Goal: Use online tool/utility: Use online tool/utility

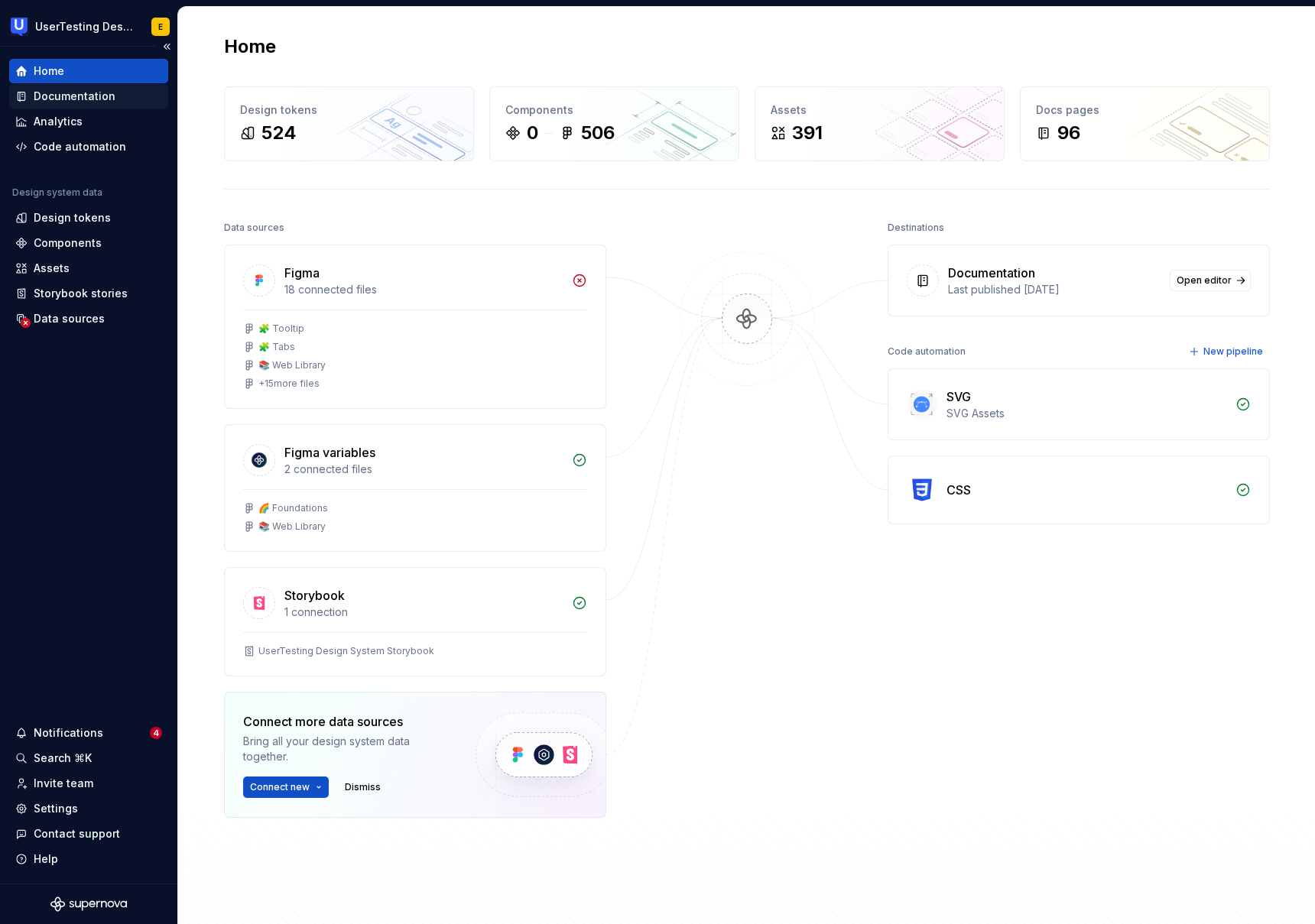
click at [69, 95] on div "Documentation" at bounding box center [74, 96] width 82 height 15
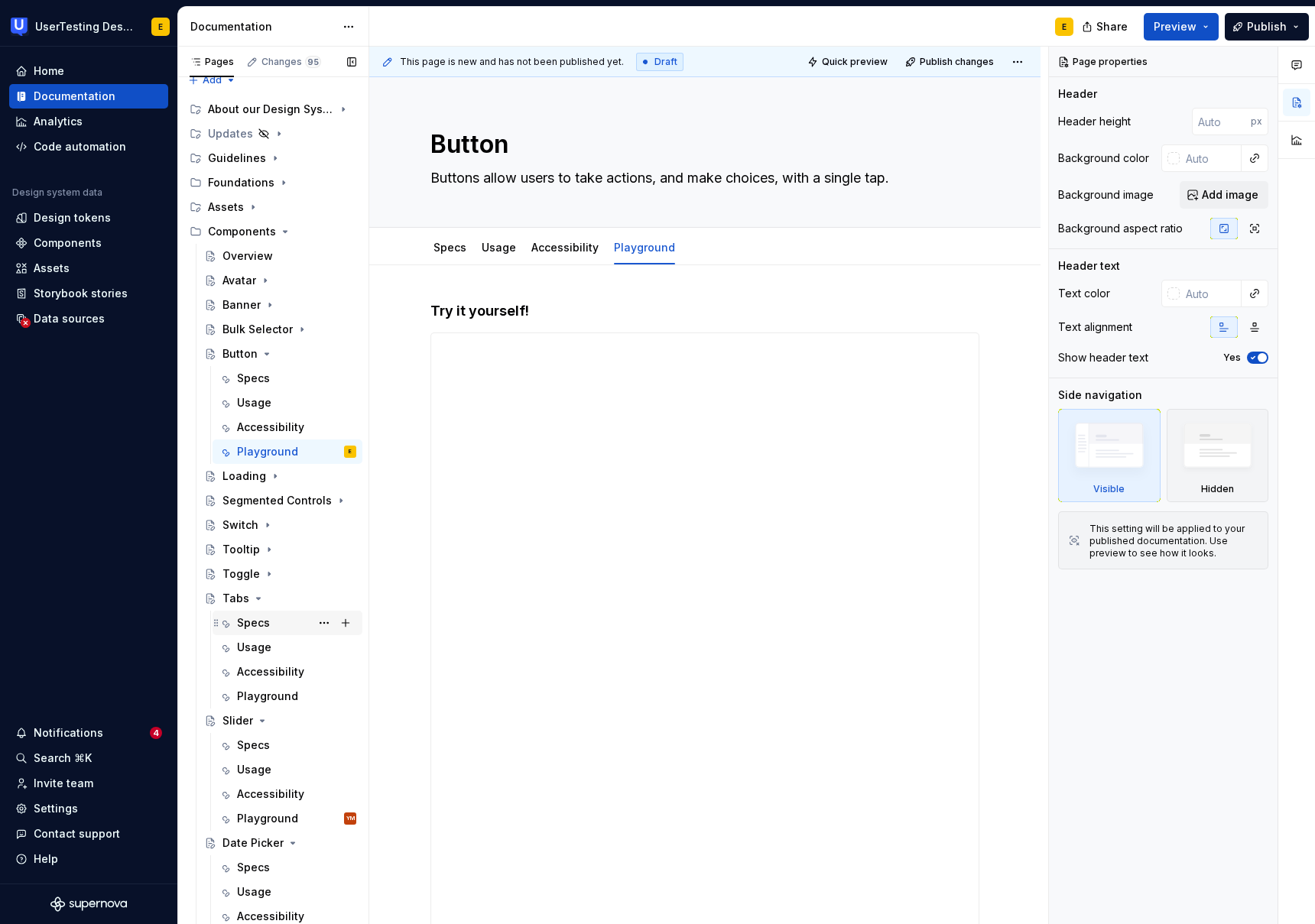
scroll to position [12, 0]
click at [300, 331] on icon "Page tree" at bounding box center [302, 331] width 12 height 12
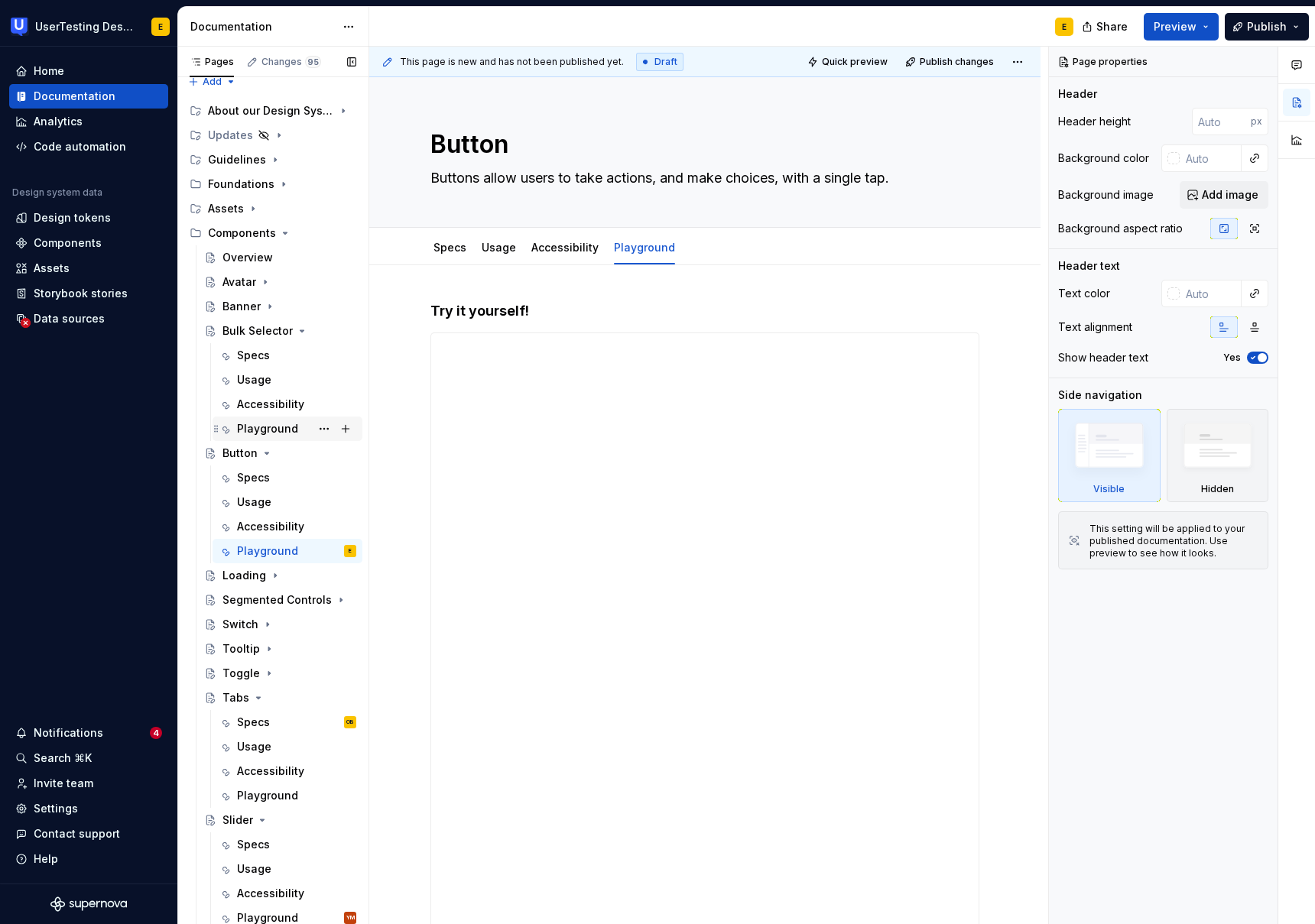
click at [256, 431] on div "Playground" at bounding box center [268, 429] width 61 height 15
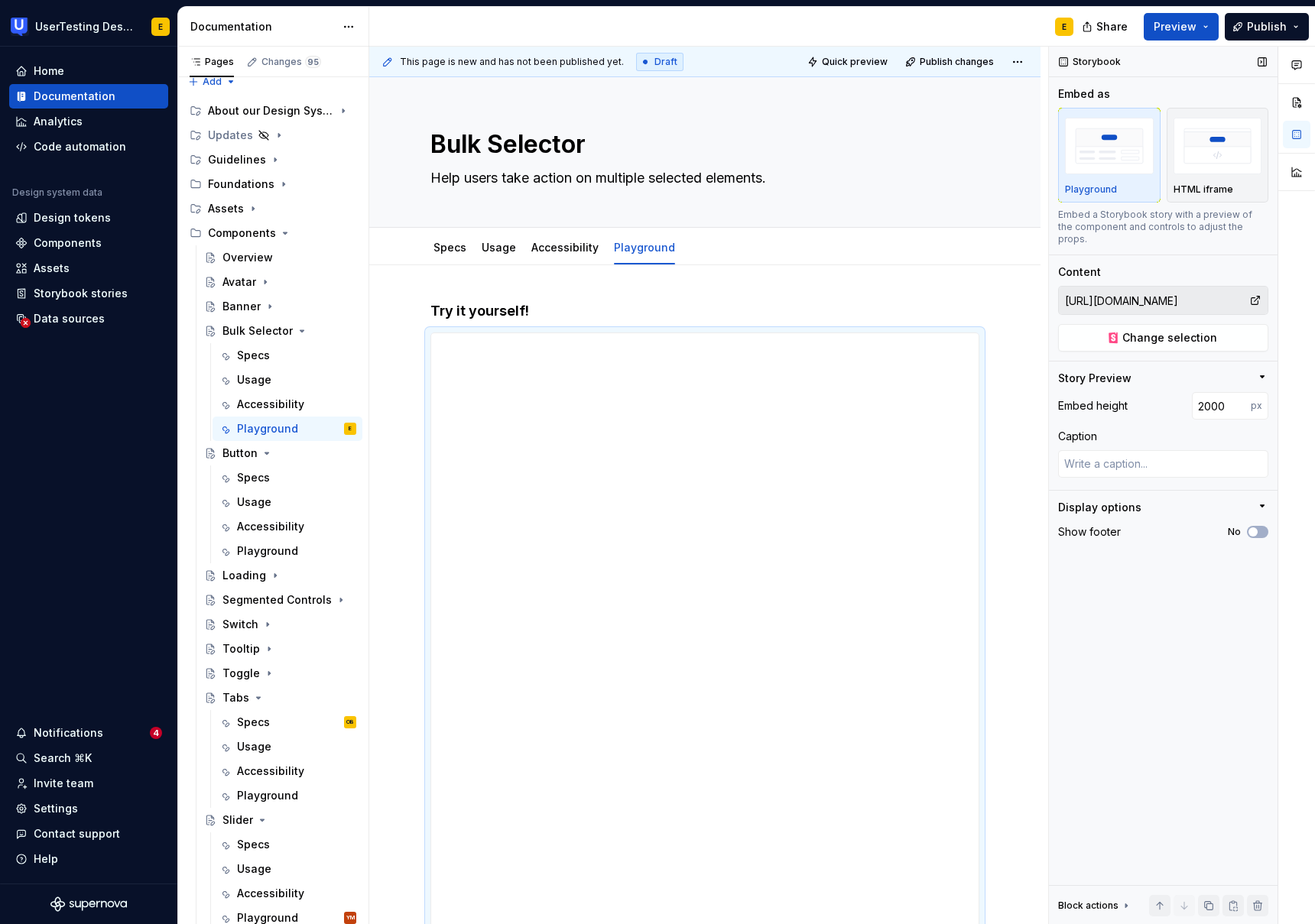
click at [1122, 287] on input "[URL][DOMAIN_NAME]" at bounding box center [1155, 300] width 191 height 28
click at [1172, 331] on span "Change selection" at bounding box center [1170, 338] width 95 height 15
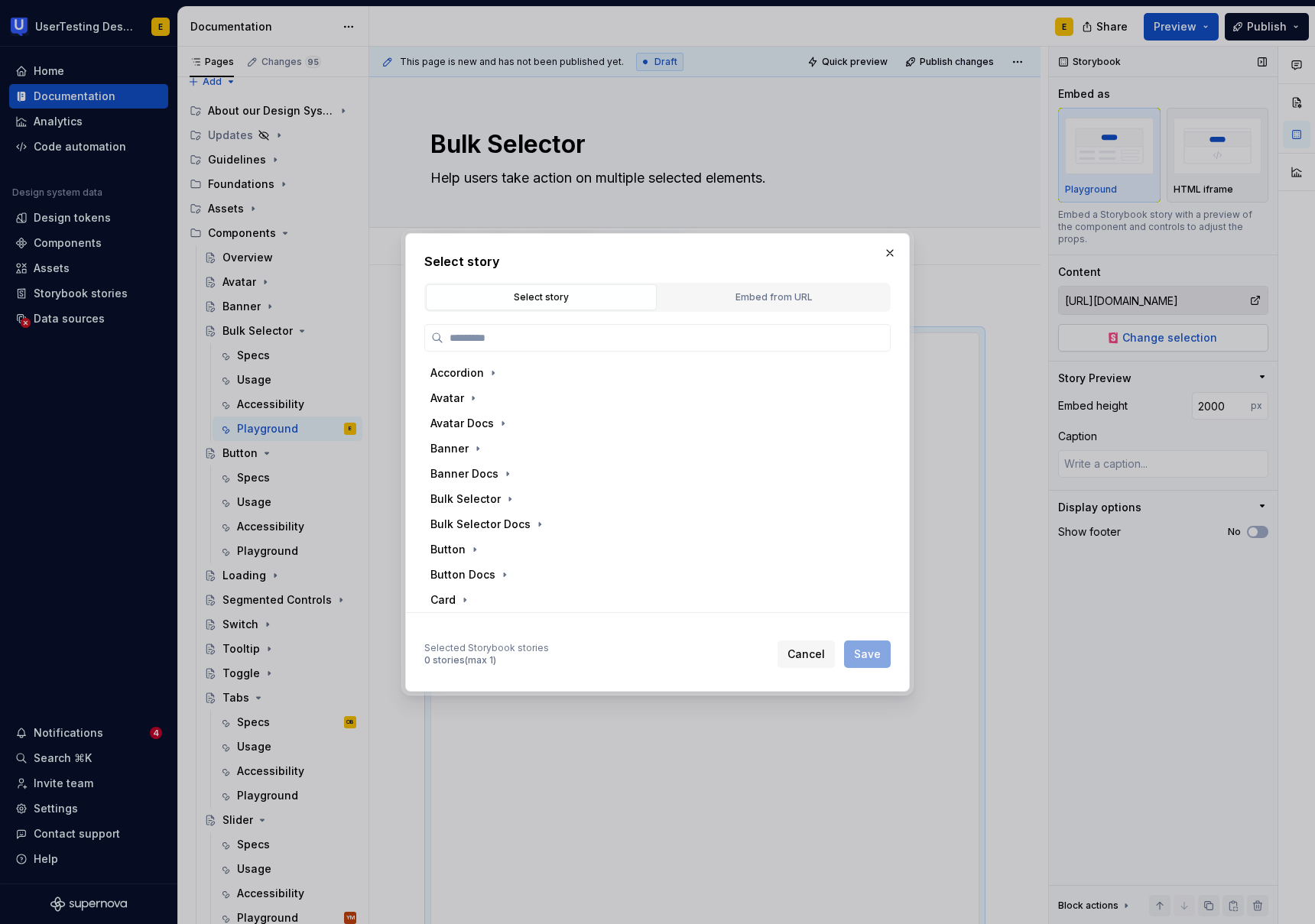
type textarea "*"
paste input "**********"
type input "**********"
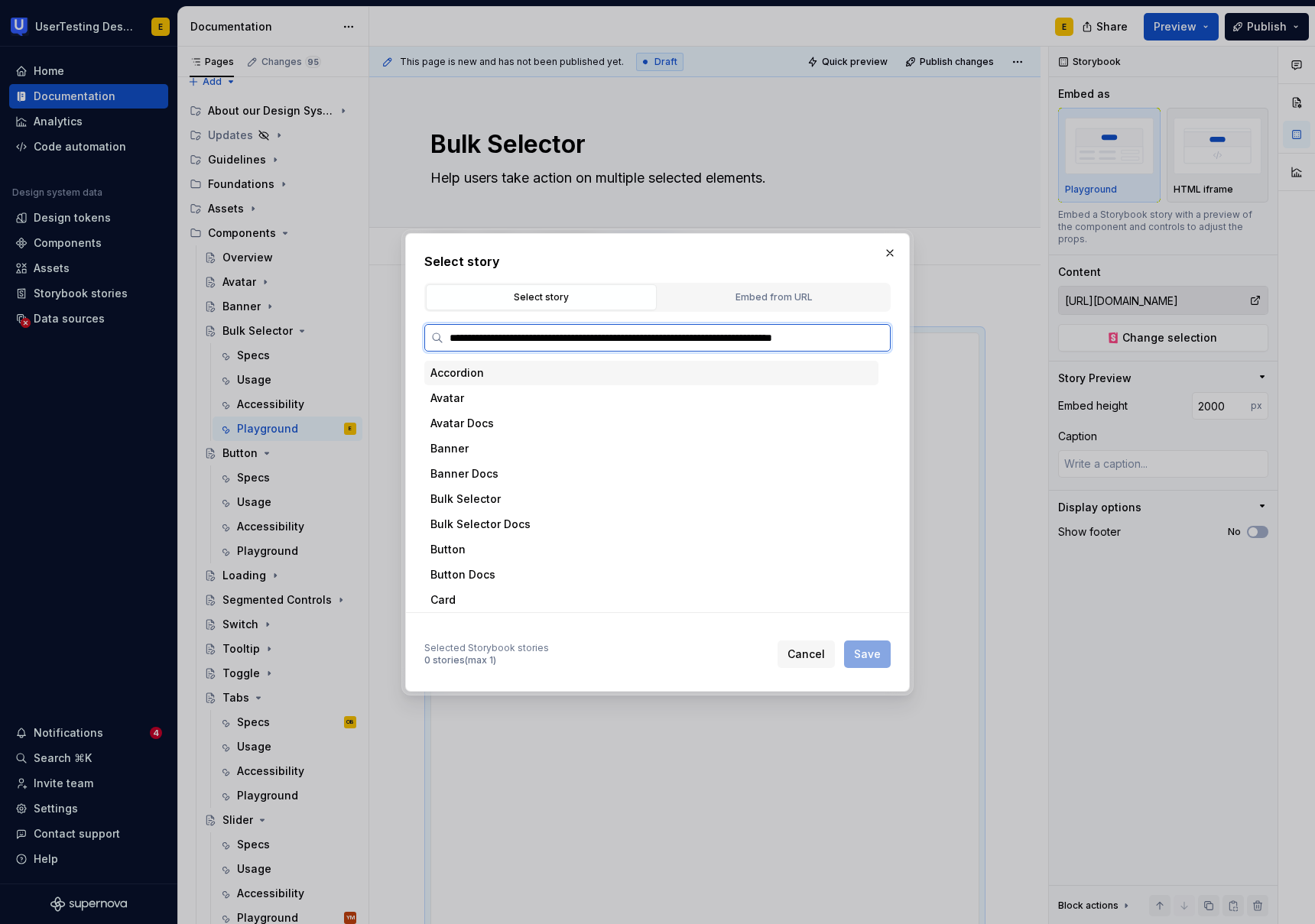
scroll to position [0, 20]
click at [874, 338] on input "**********" at bounding box center [666, 338] width 446 height 15
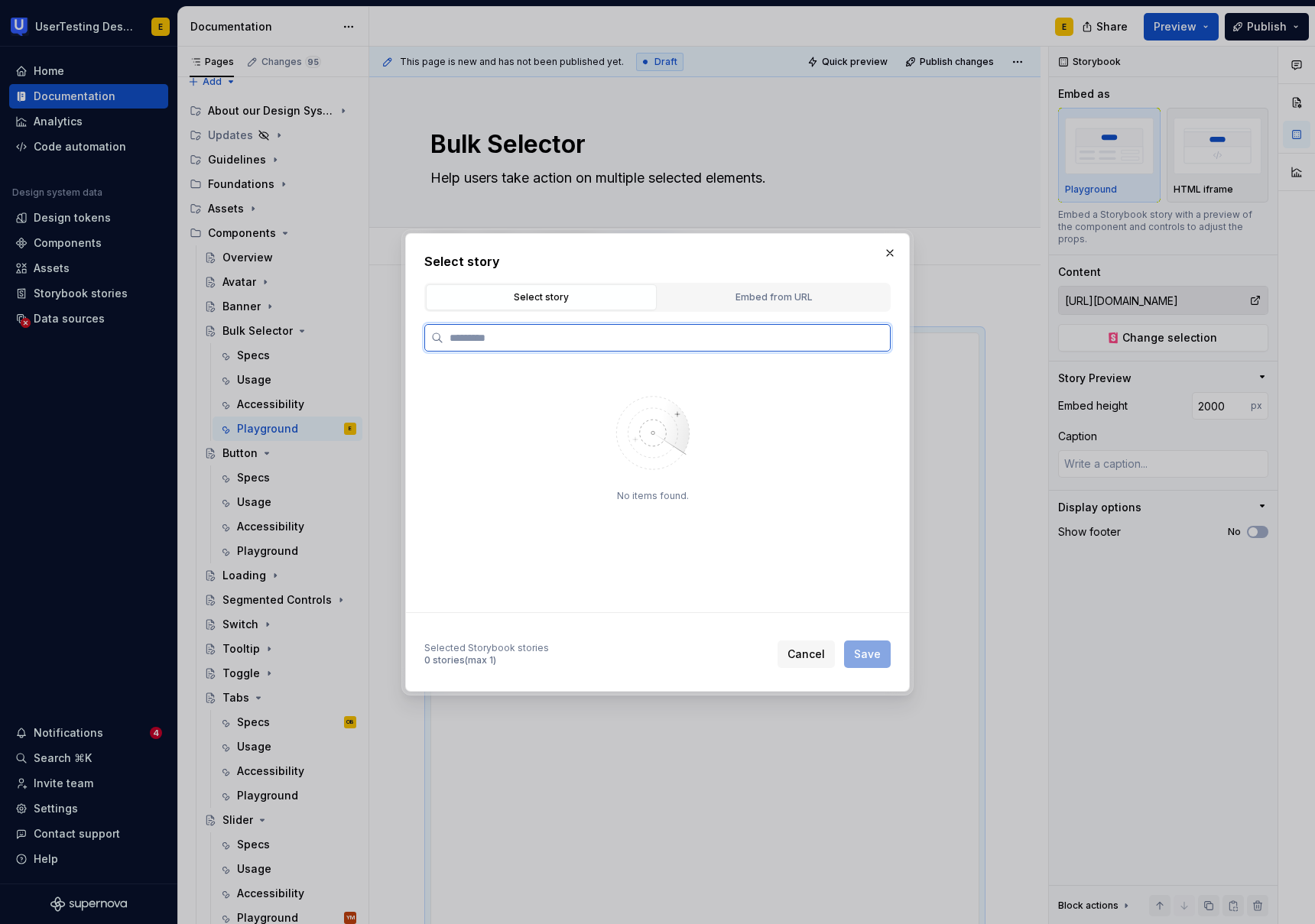
scroll to position [0, 0]
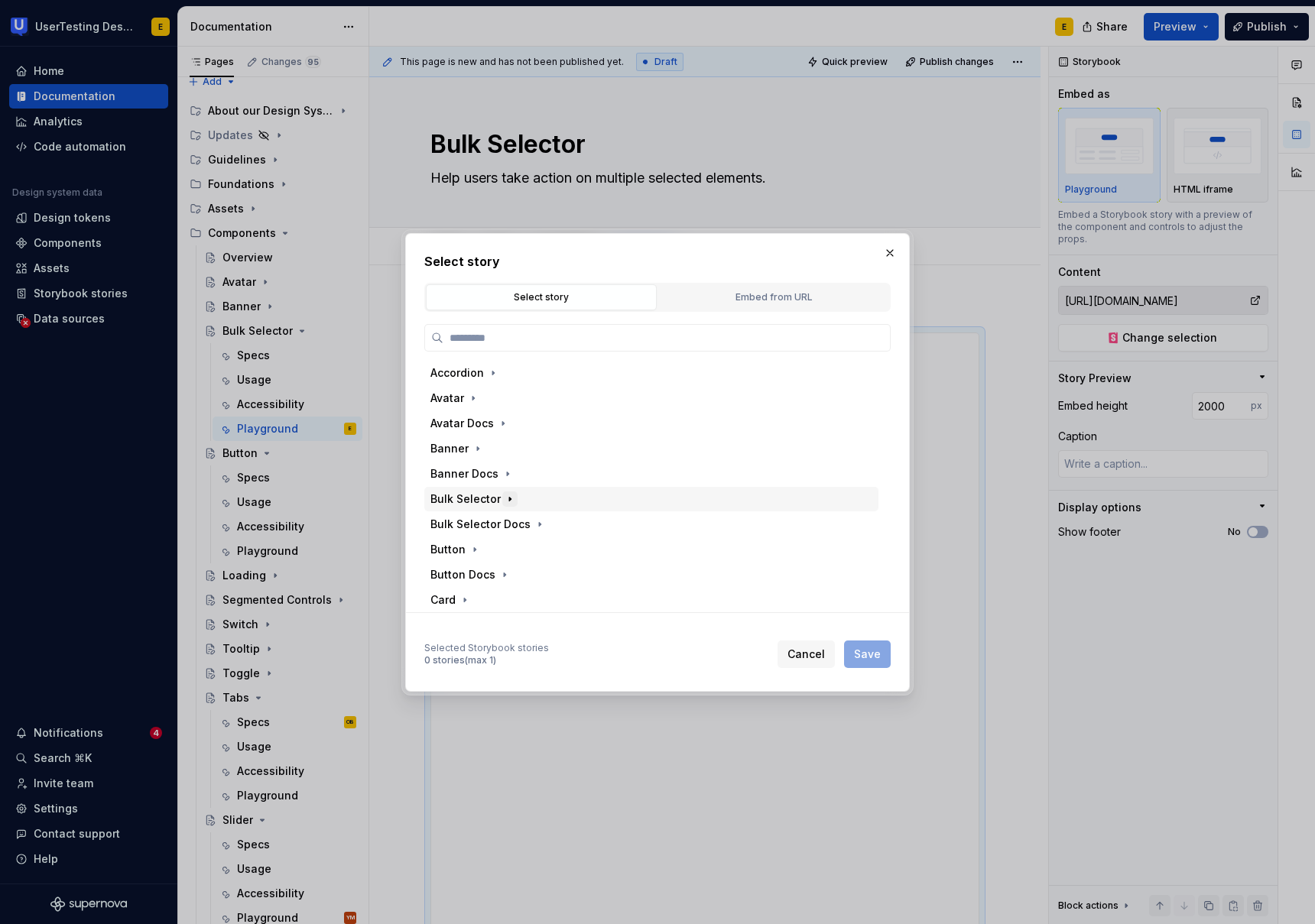
click at [506, 501] on icon "button" at bounding box center [510, 499] width 12 height 12
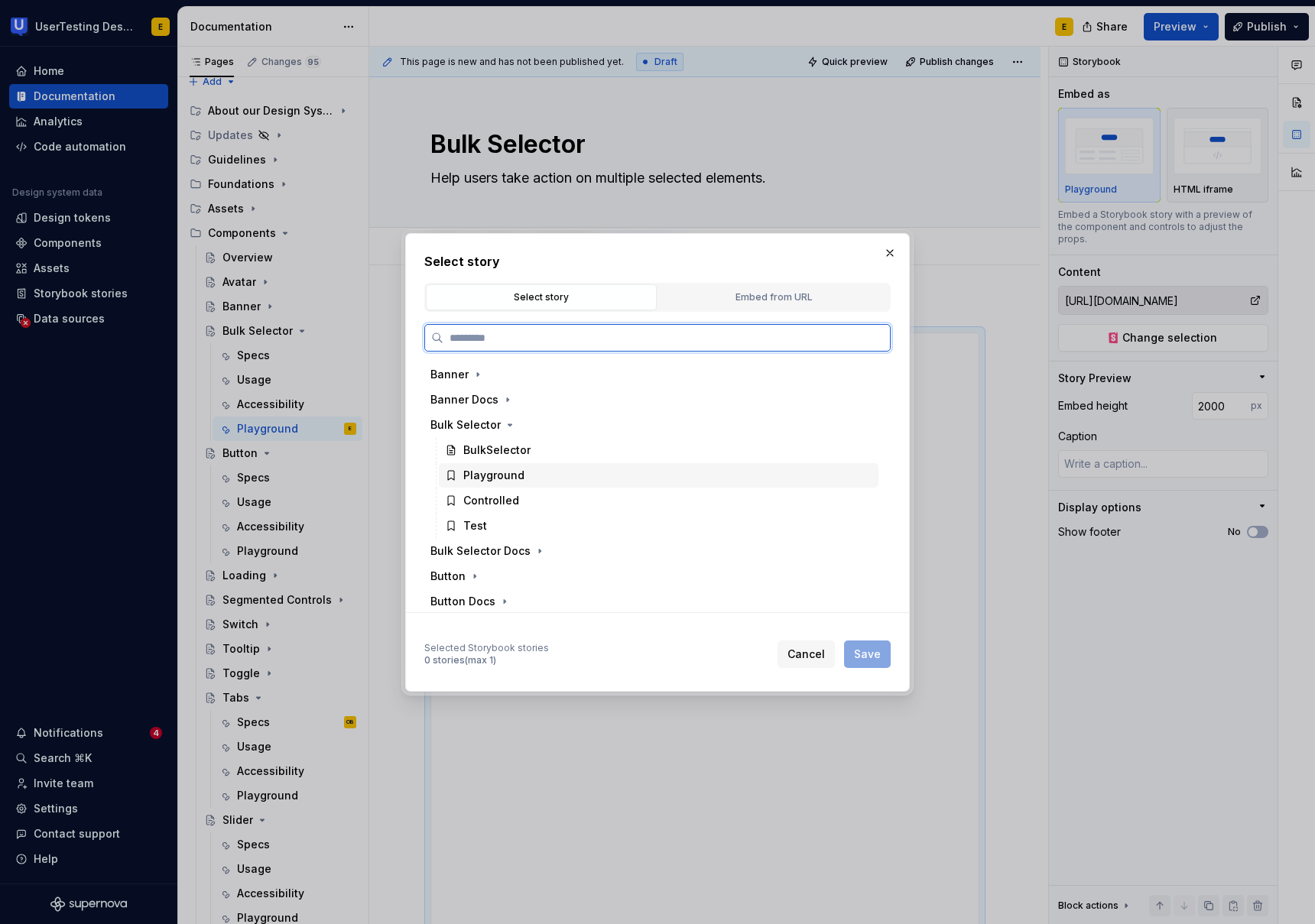
click at [507, 473] on div "Playground" at bounding box center [494, 475] width 61 height 15
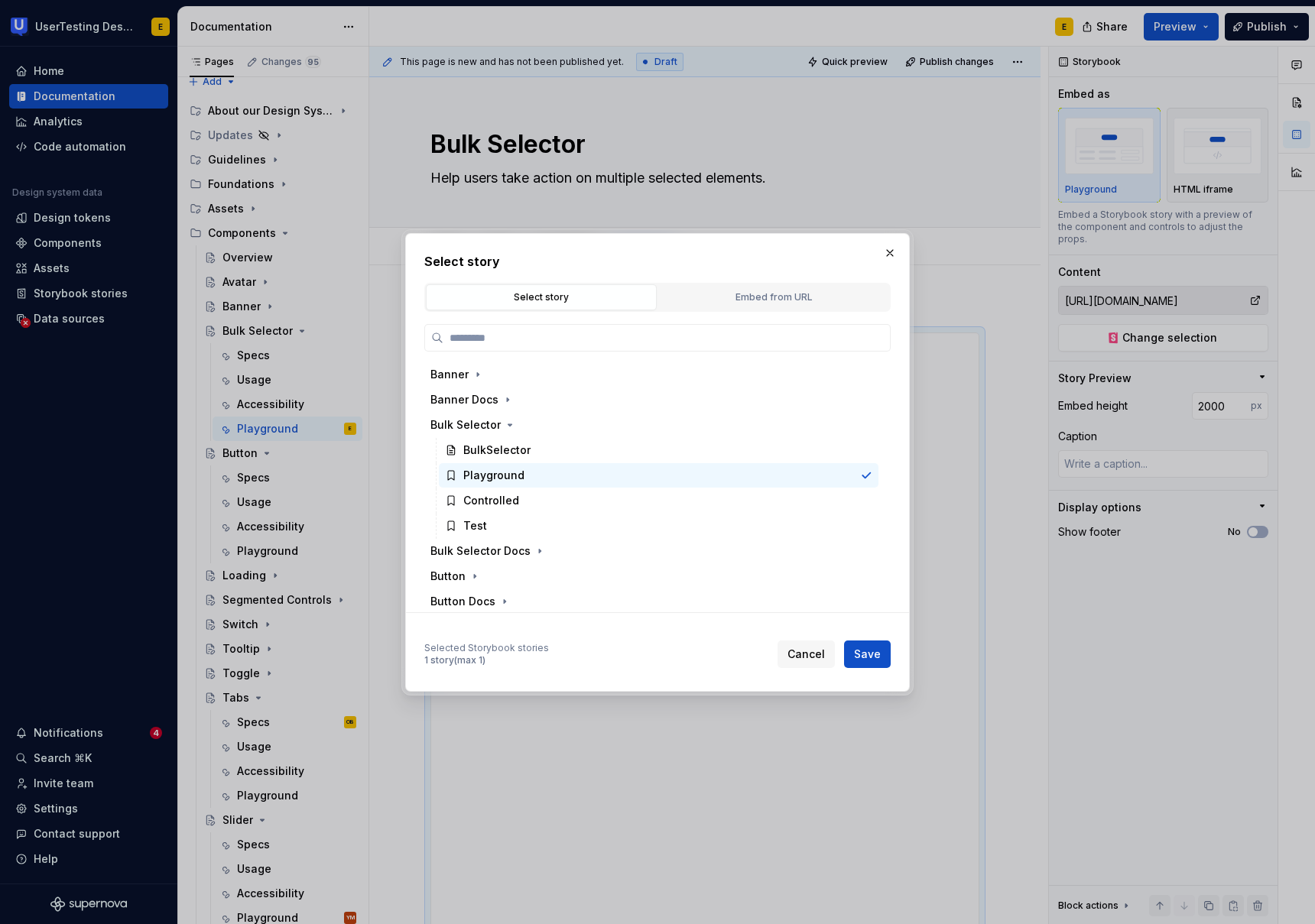
click at [875, 651] on span "Save" at bounding box center [868, 654] width 27 height 15
type textarea "*"
type input "Bulk Selector / Playground"
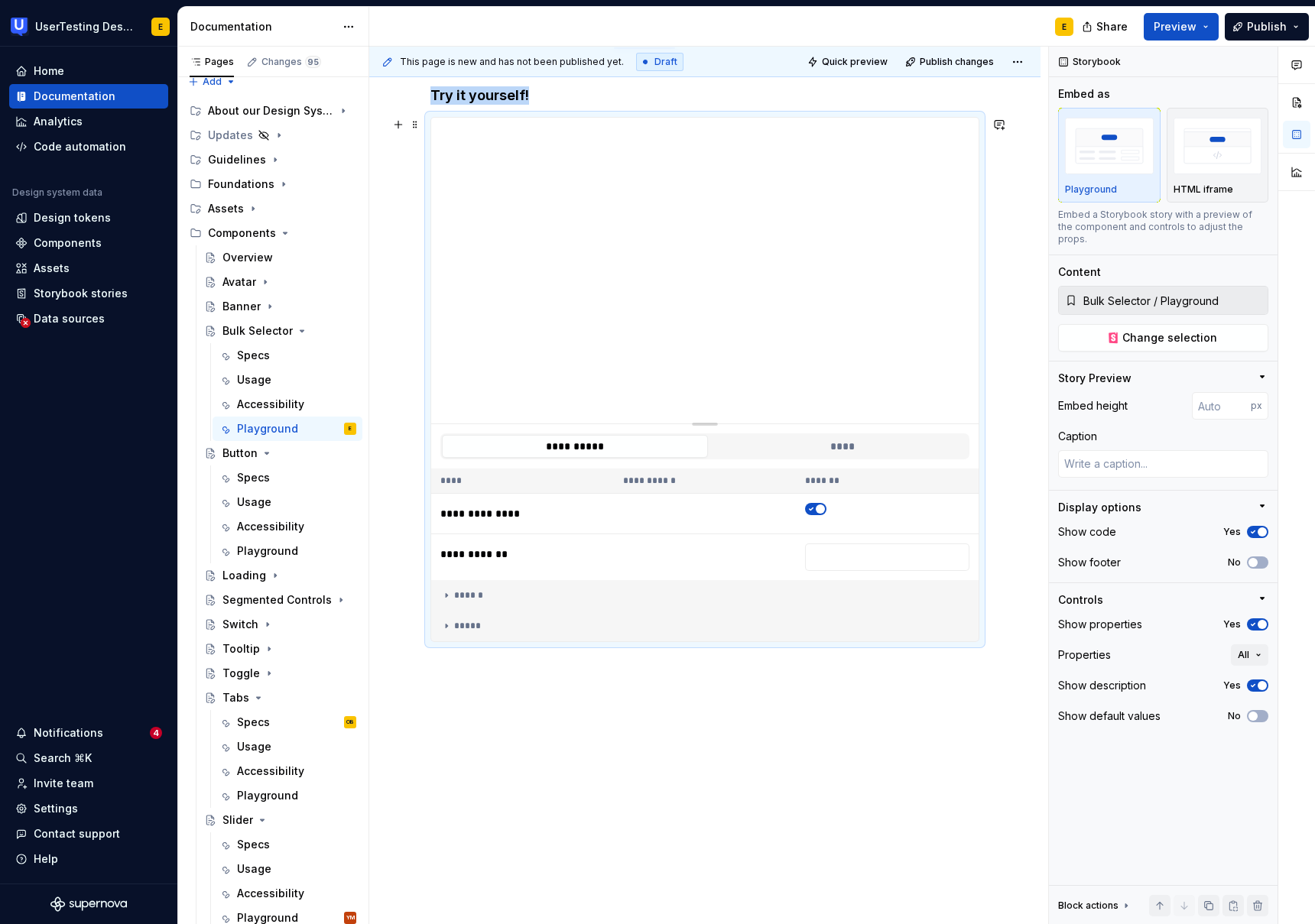
scroll to position [229, 0]
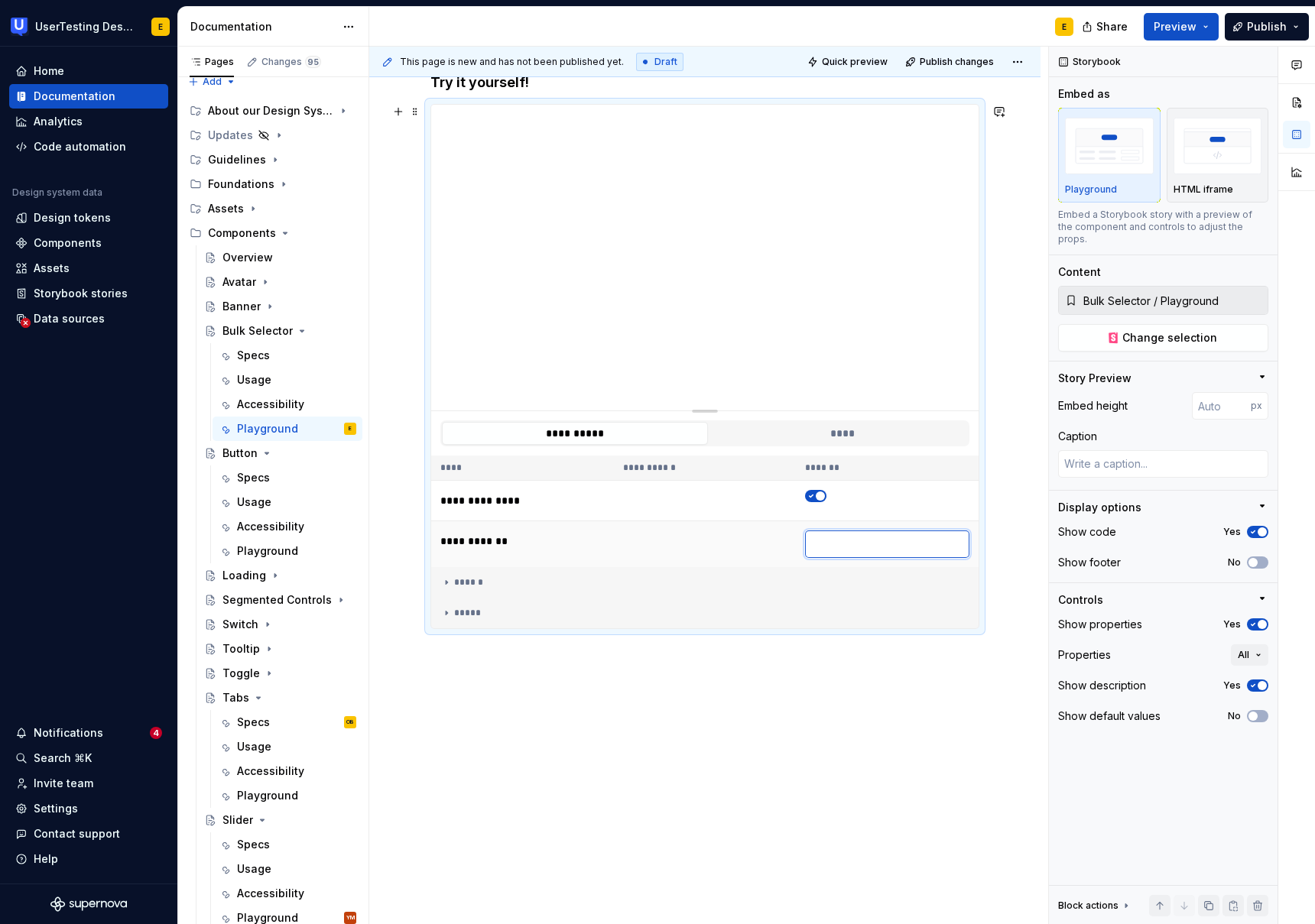
click at [839, 548] on input "**" at bounding box center [887, 544] width 165 height 28
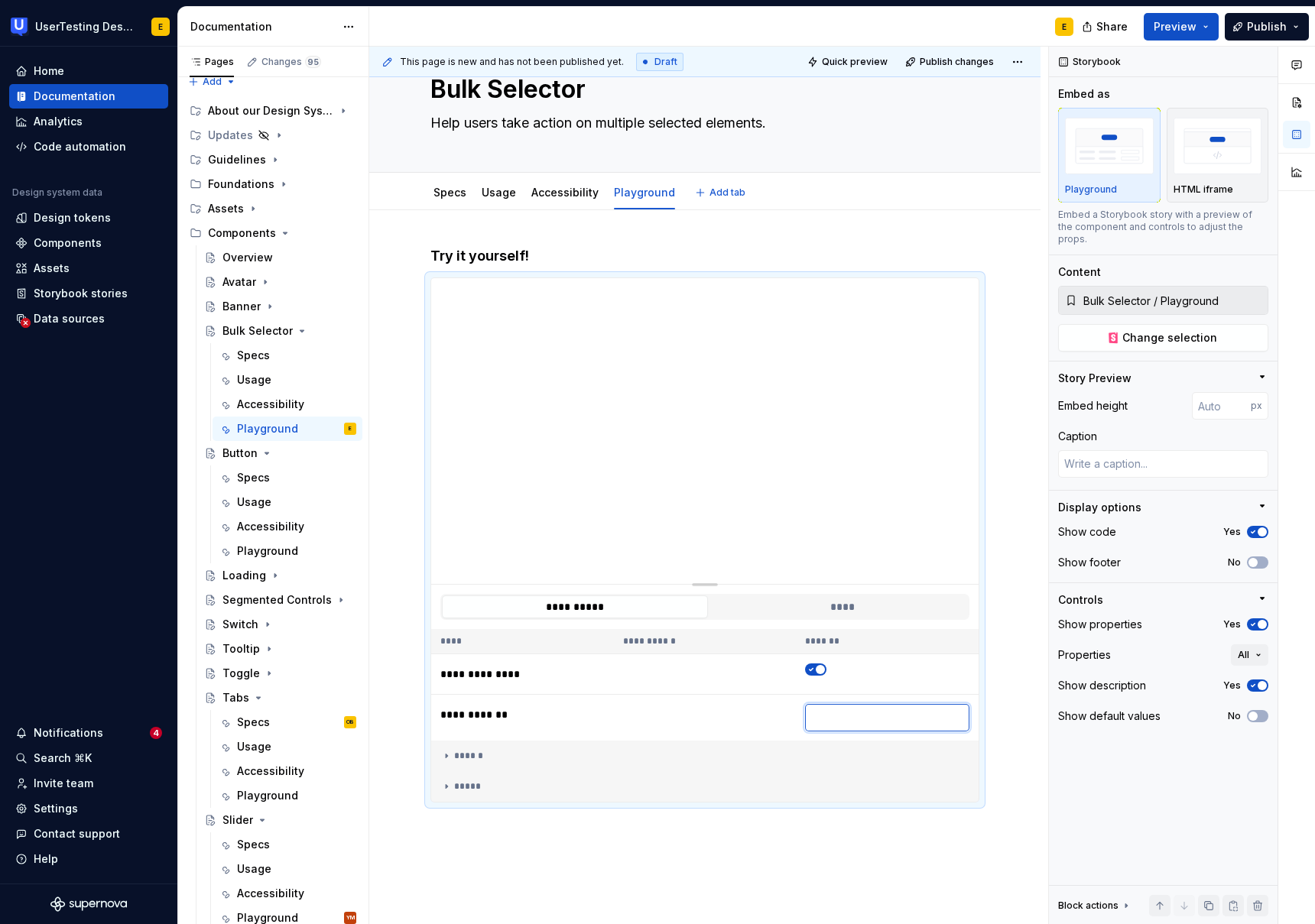
scroll to position [0, 0]
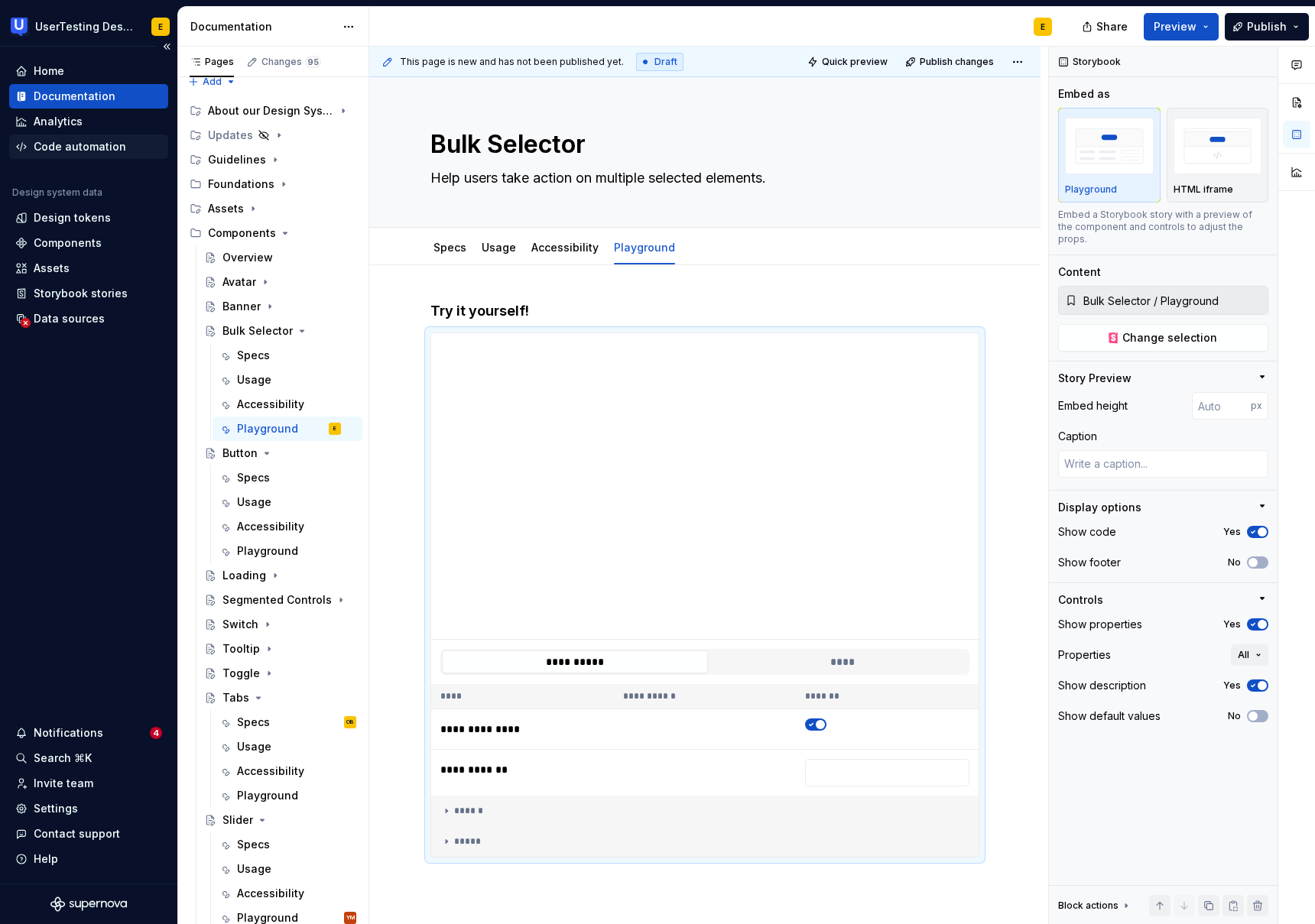
type textarea "*"
type input "[URL][DOMAIN_NAME]"
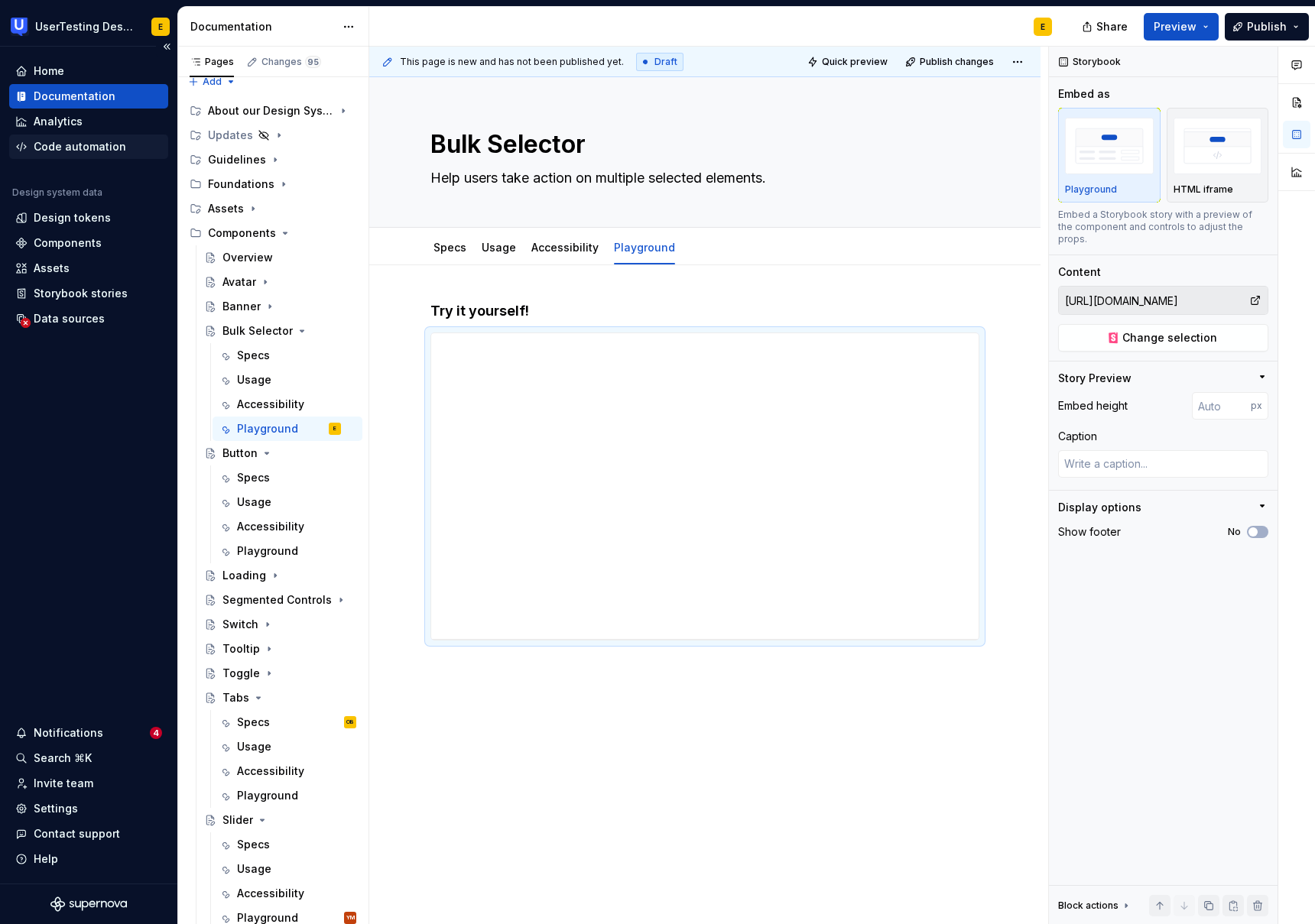
type textarea "*"
type input "401"
type textarea "*"
type input "423"
type textarea "*"
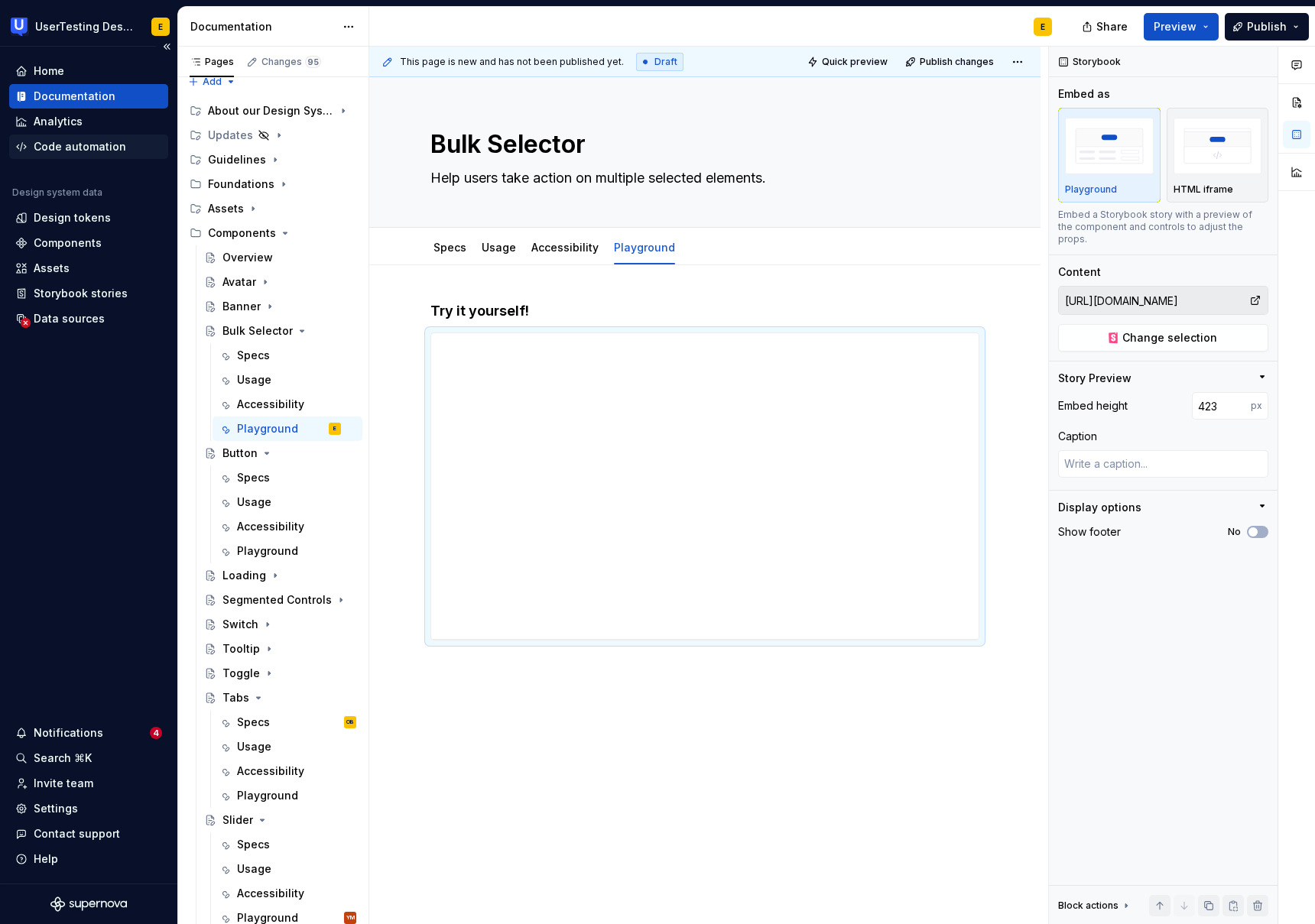
type input "481"
type textarea "*"
type input "485"
type textarea "*"
type input "486"
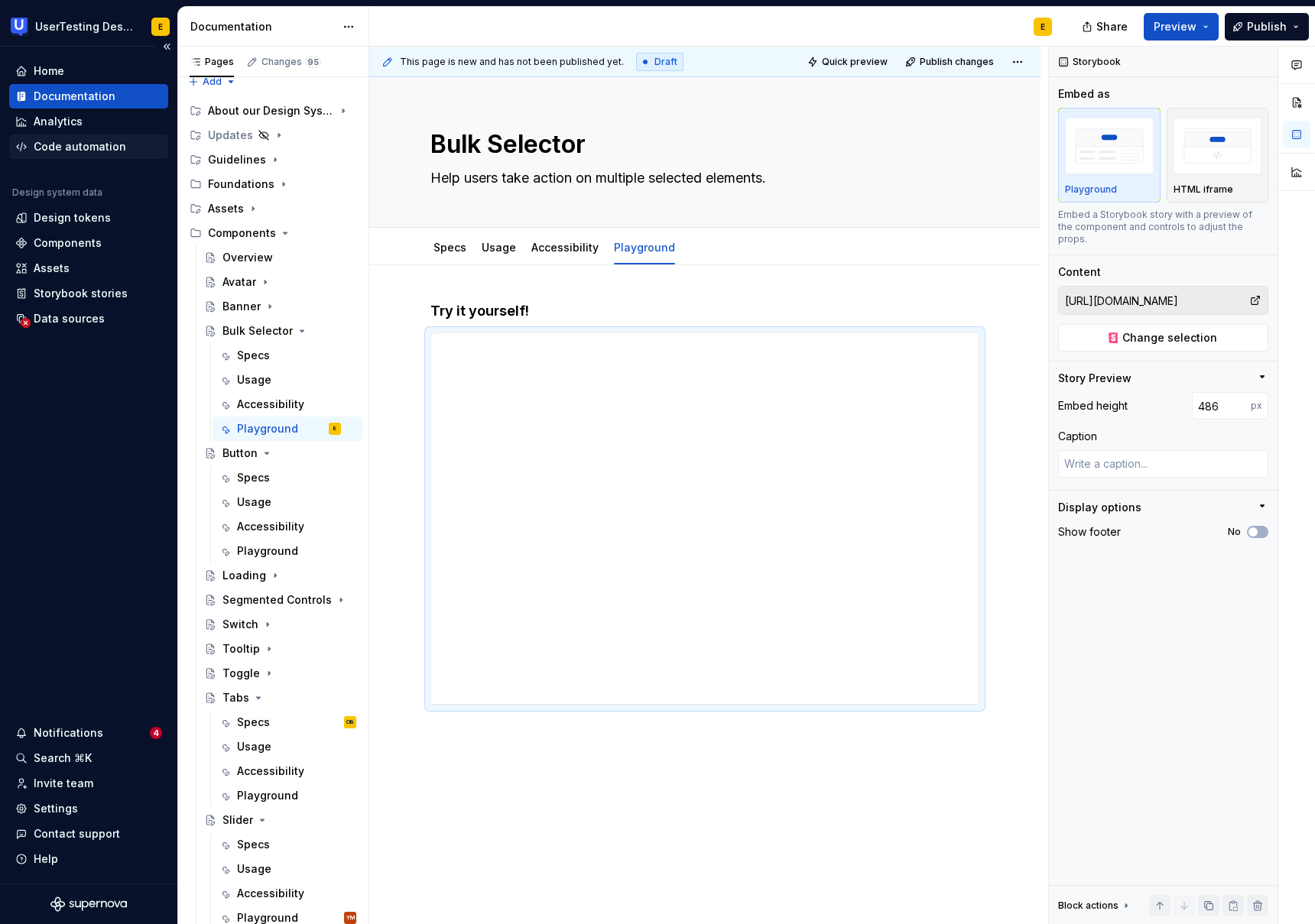
type textarea "*"
type input "505"
type textarea "*"
type input "512"
type textarea "*"
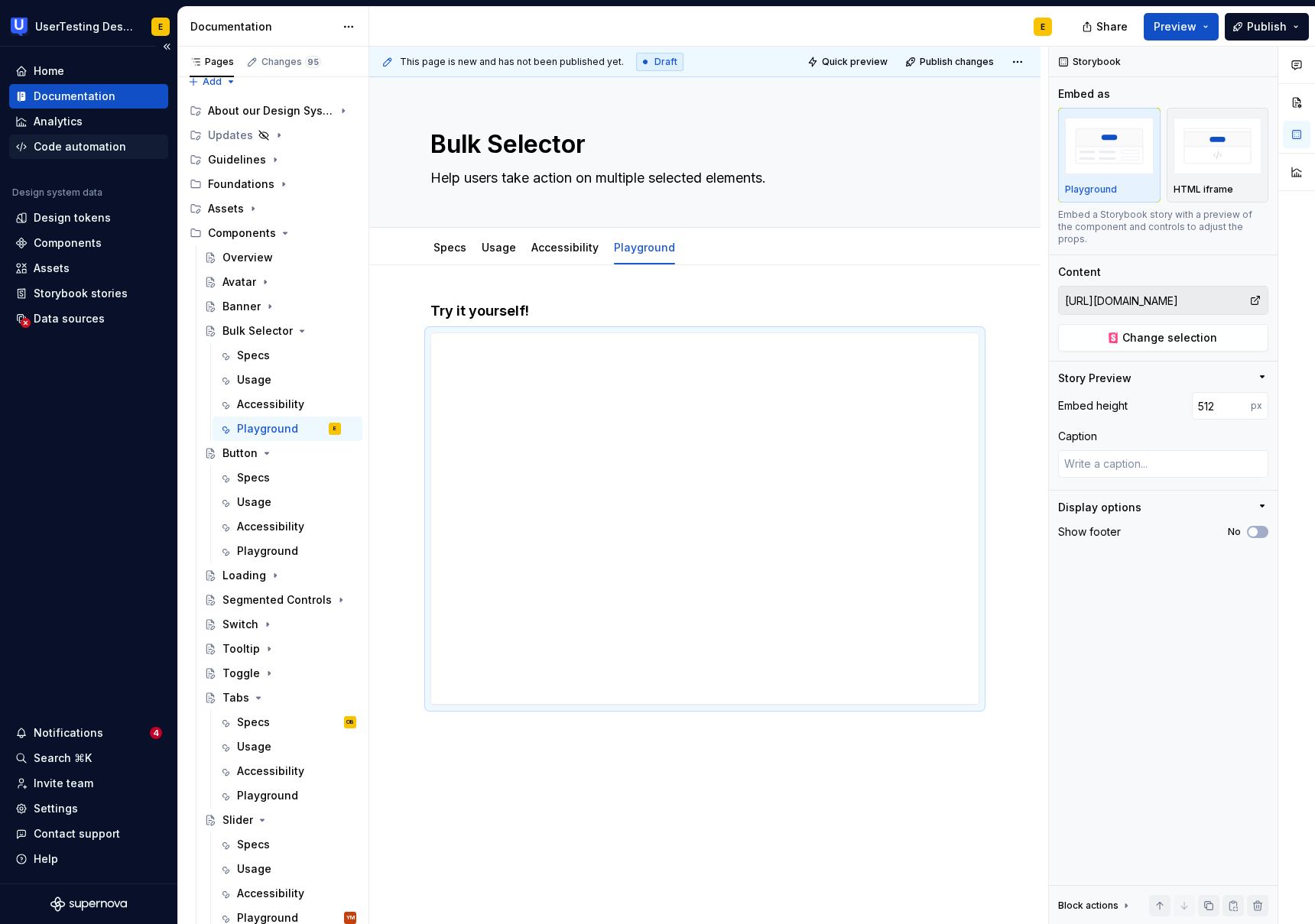
type input "518"
type textarea "*"
type input "543"
type textarea "*"
type input "547"
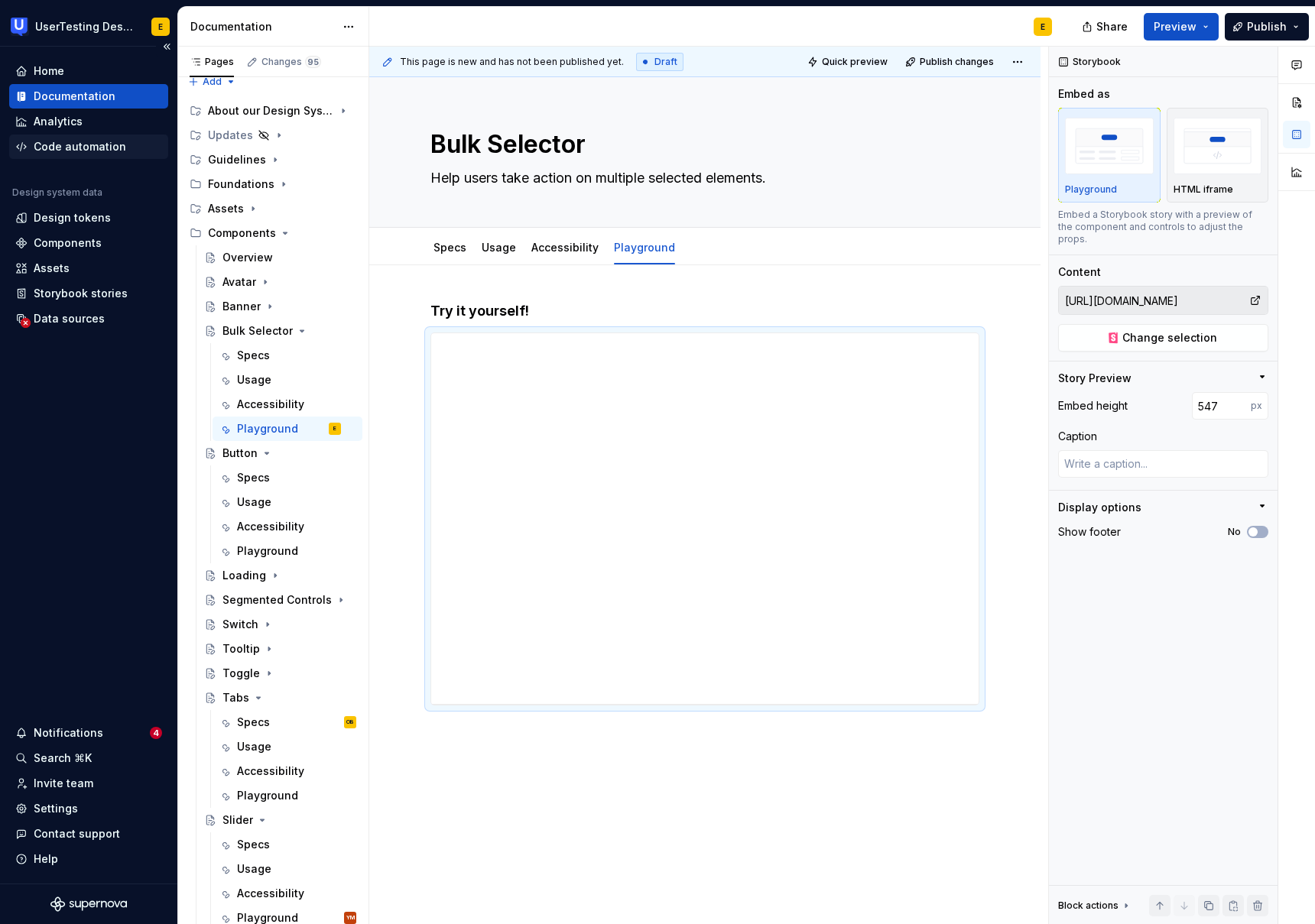
type textarea "*"
type input "549"
type textarea "*"
type input "558"
type textarea "*"
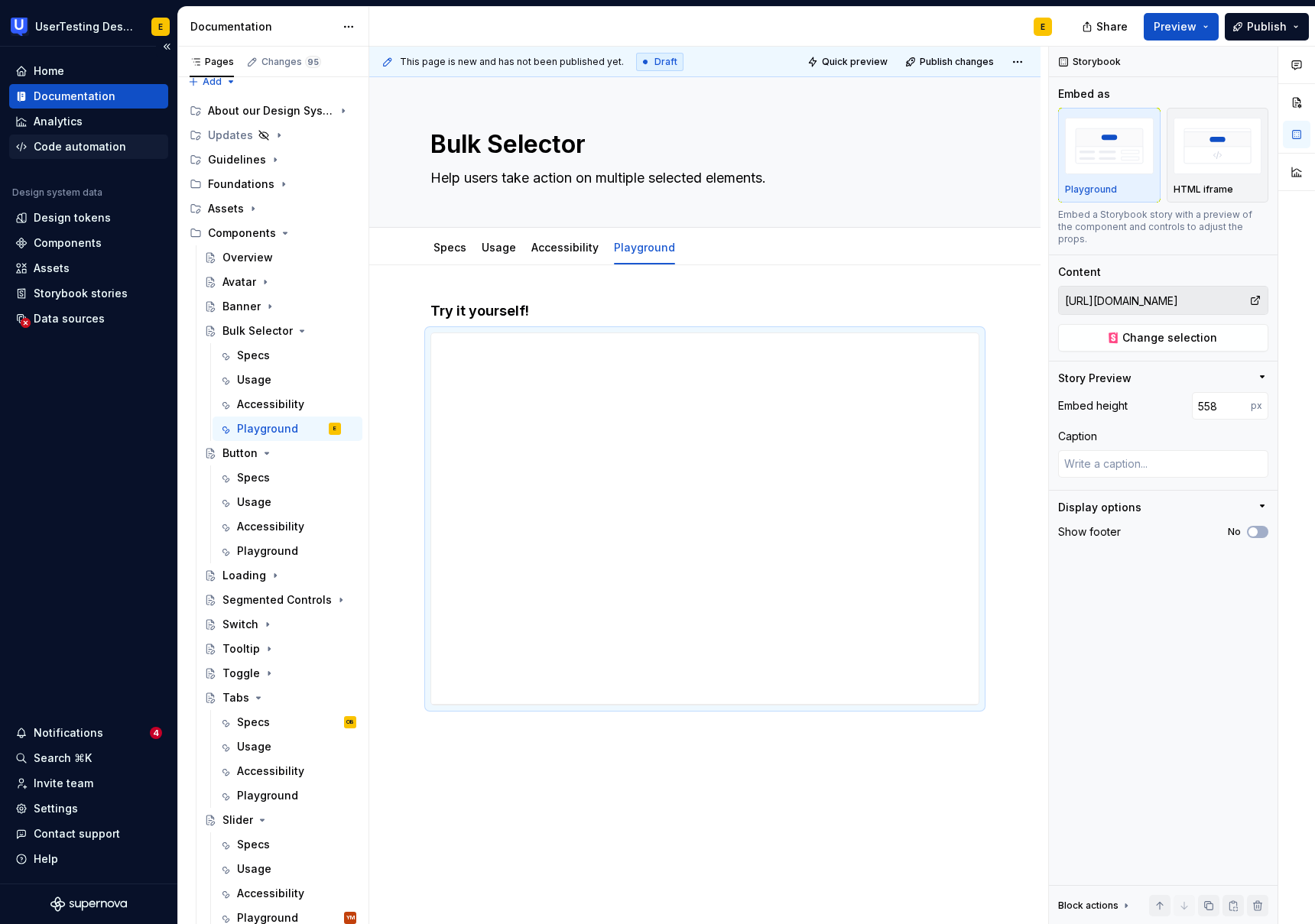
type input "559"
type textarea "*"
type input "562"
type textarea "*"
type input "561"
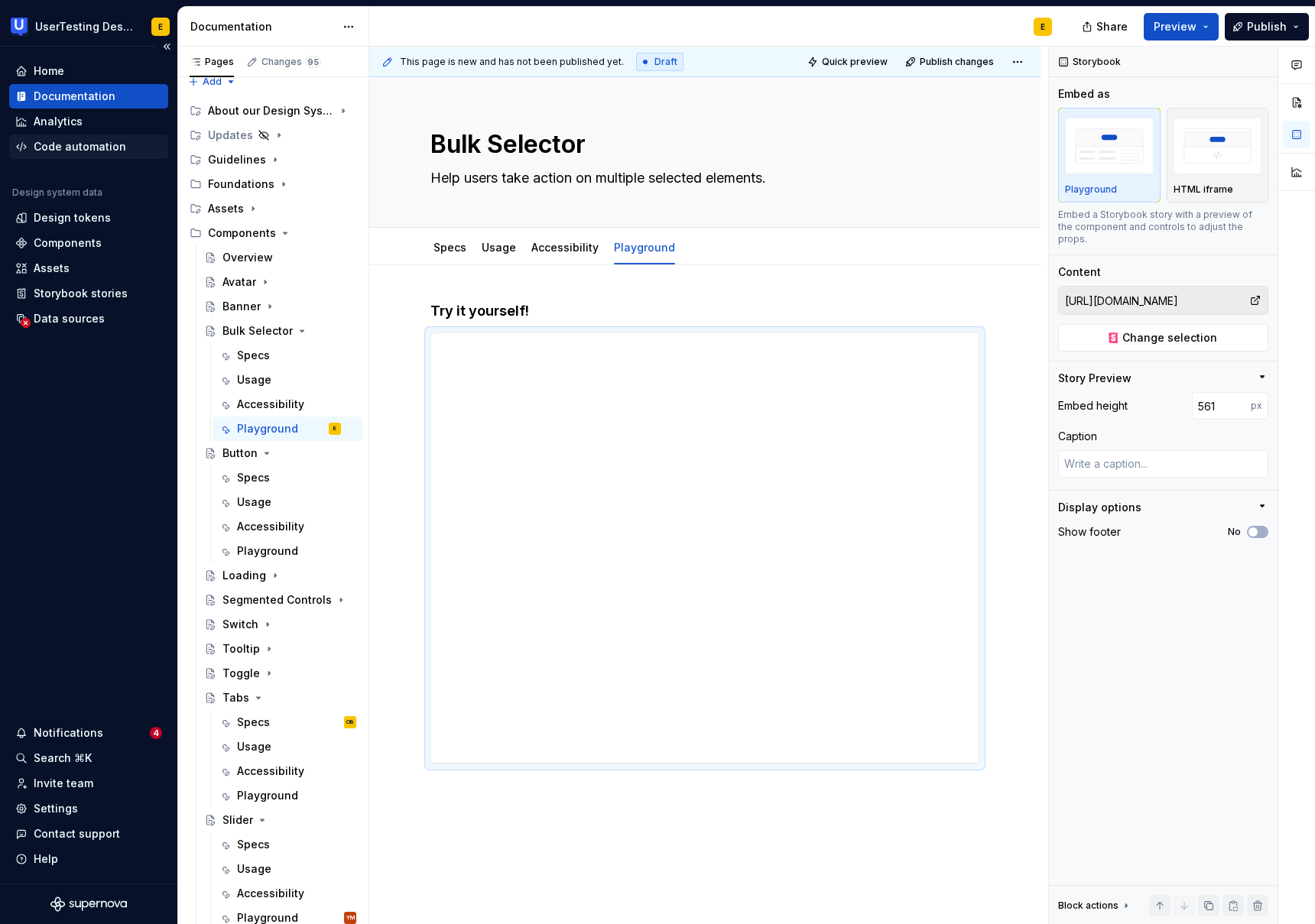
type textarea "*"
type input "579"
type textarea "*"
type input "739"
type textarea "*"
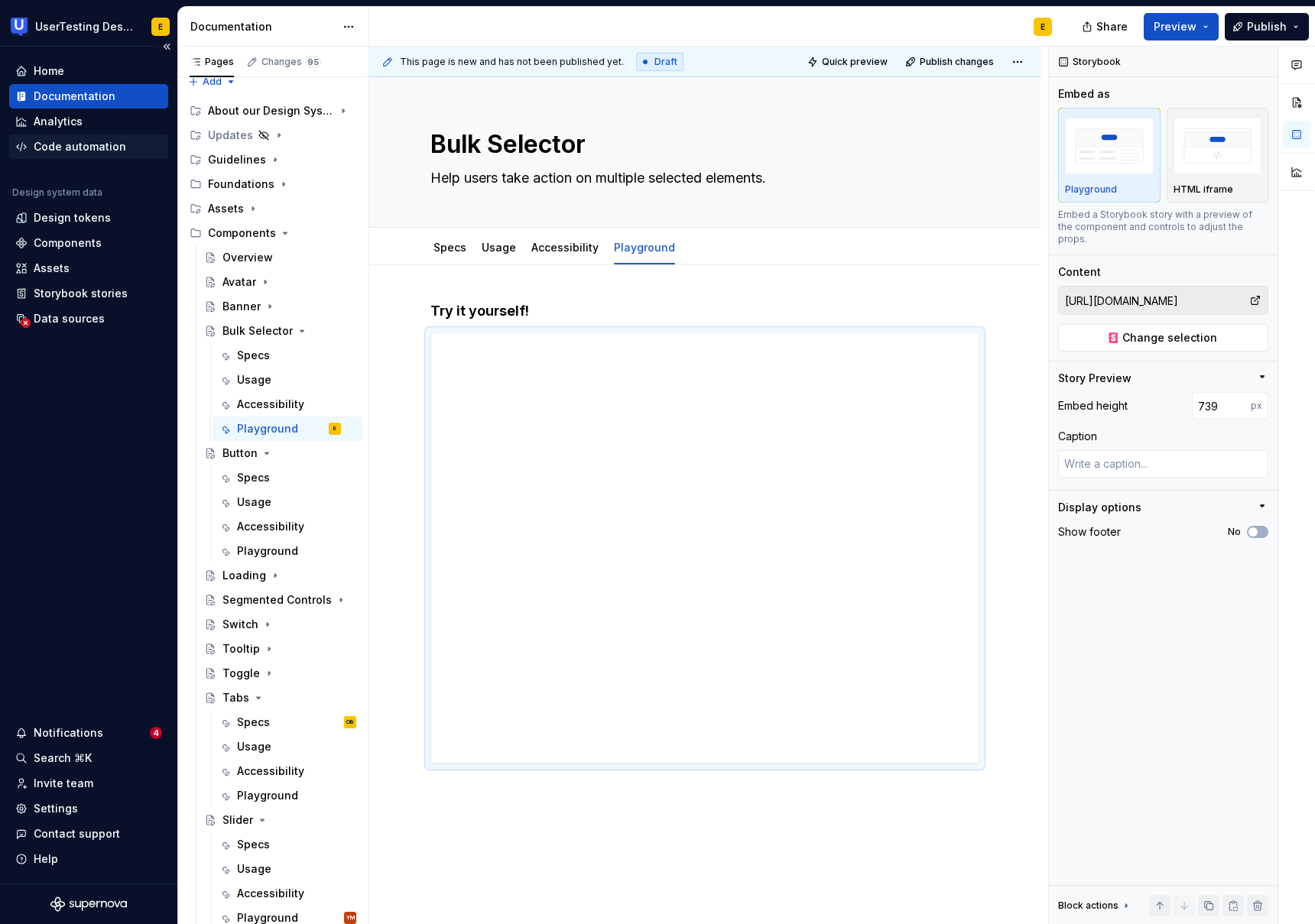
type input "746"
type textarea "*"
type input "752"
type textarea "*"
type input "772"
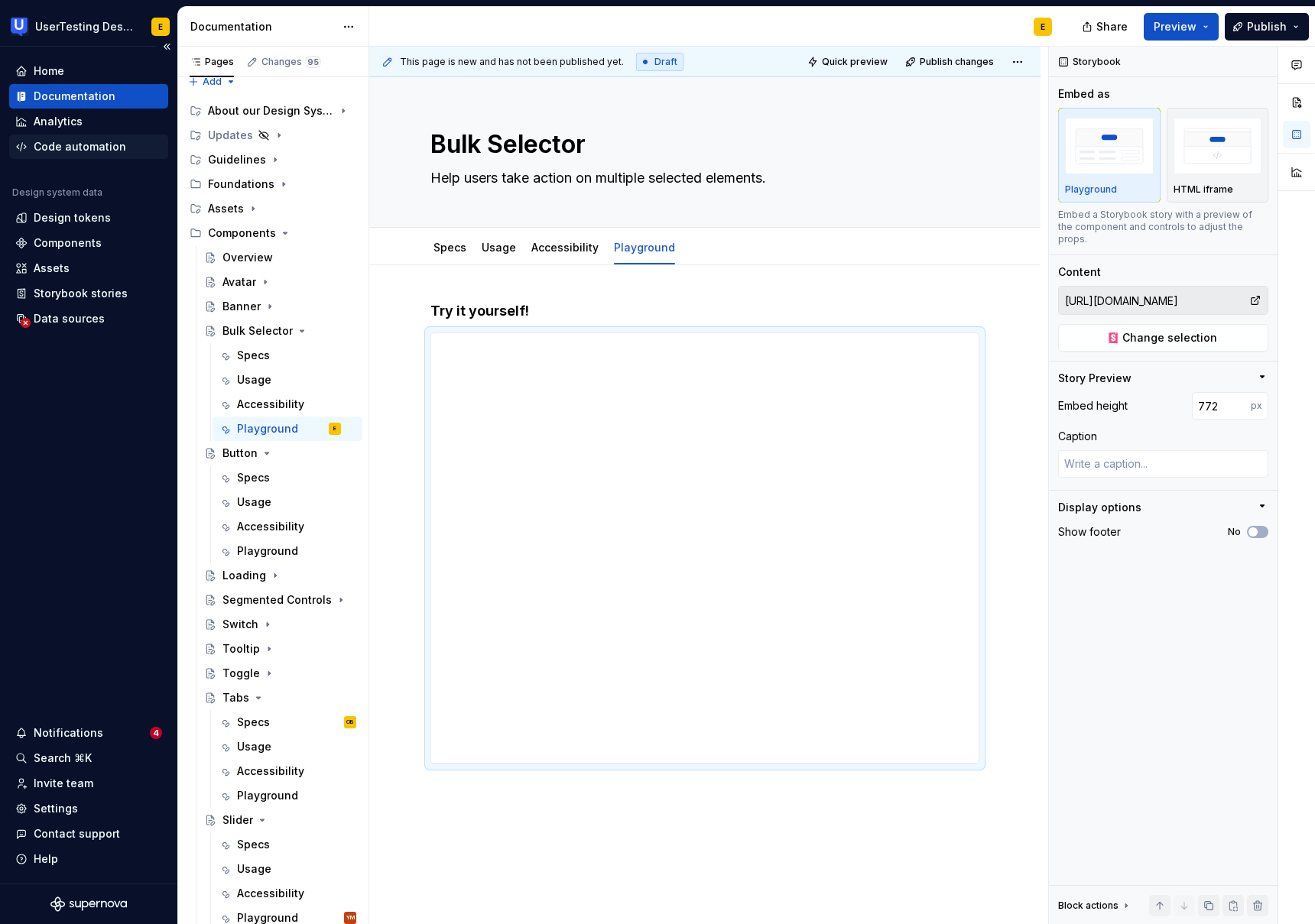
type textarea "*"
type input "774"
type textarea "*"
type input "776"
type textarea "*"
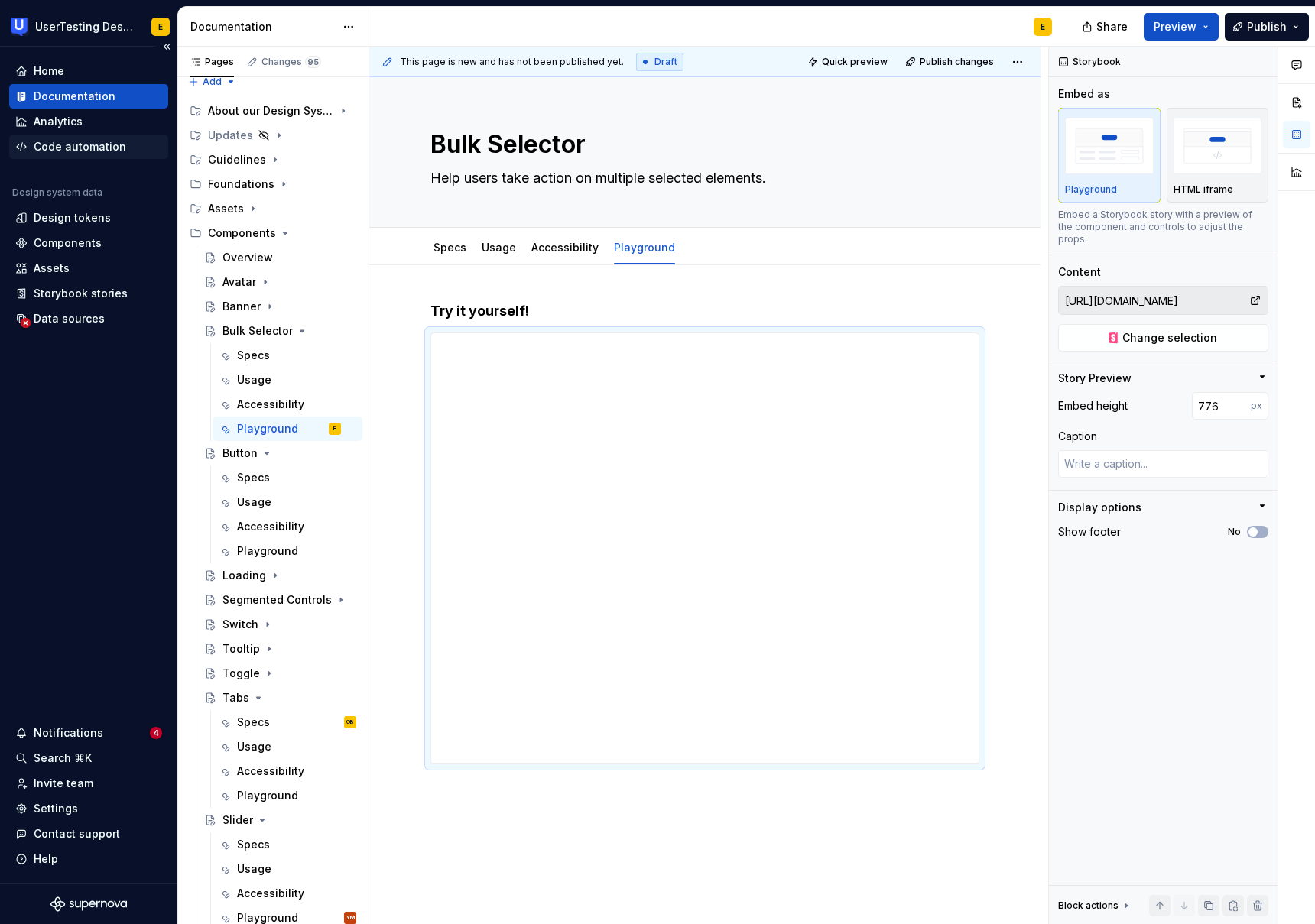
type input "788"
type textarea "*"
type input "789"
type textarea "*"
type input "790"
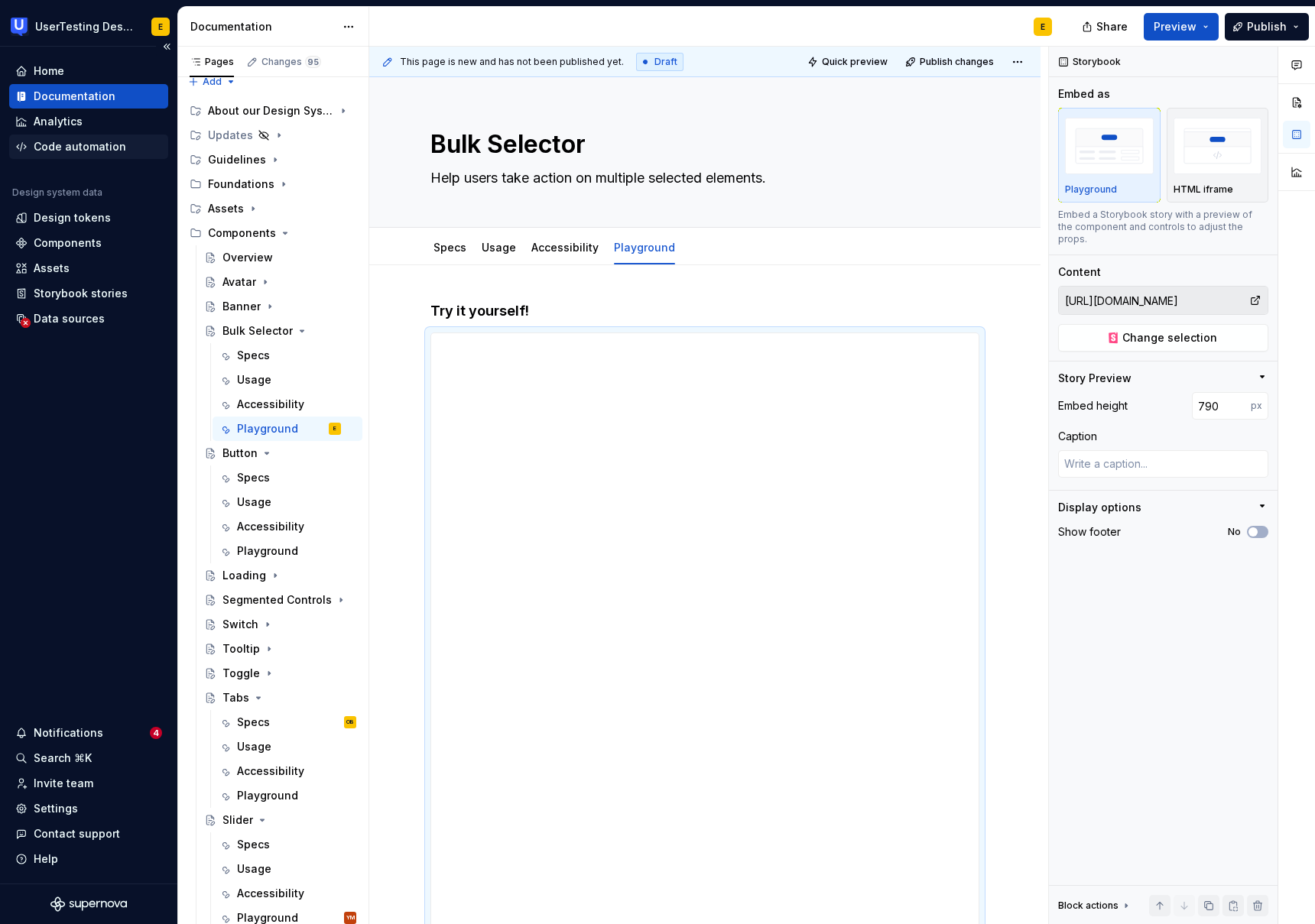
type textarea "*"
type input "791"
type textarea "*"
type input "811"
type textarea "*"
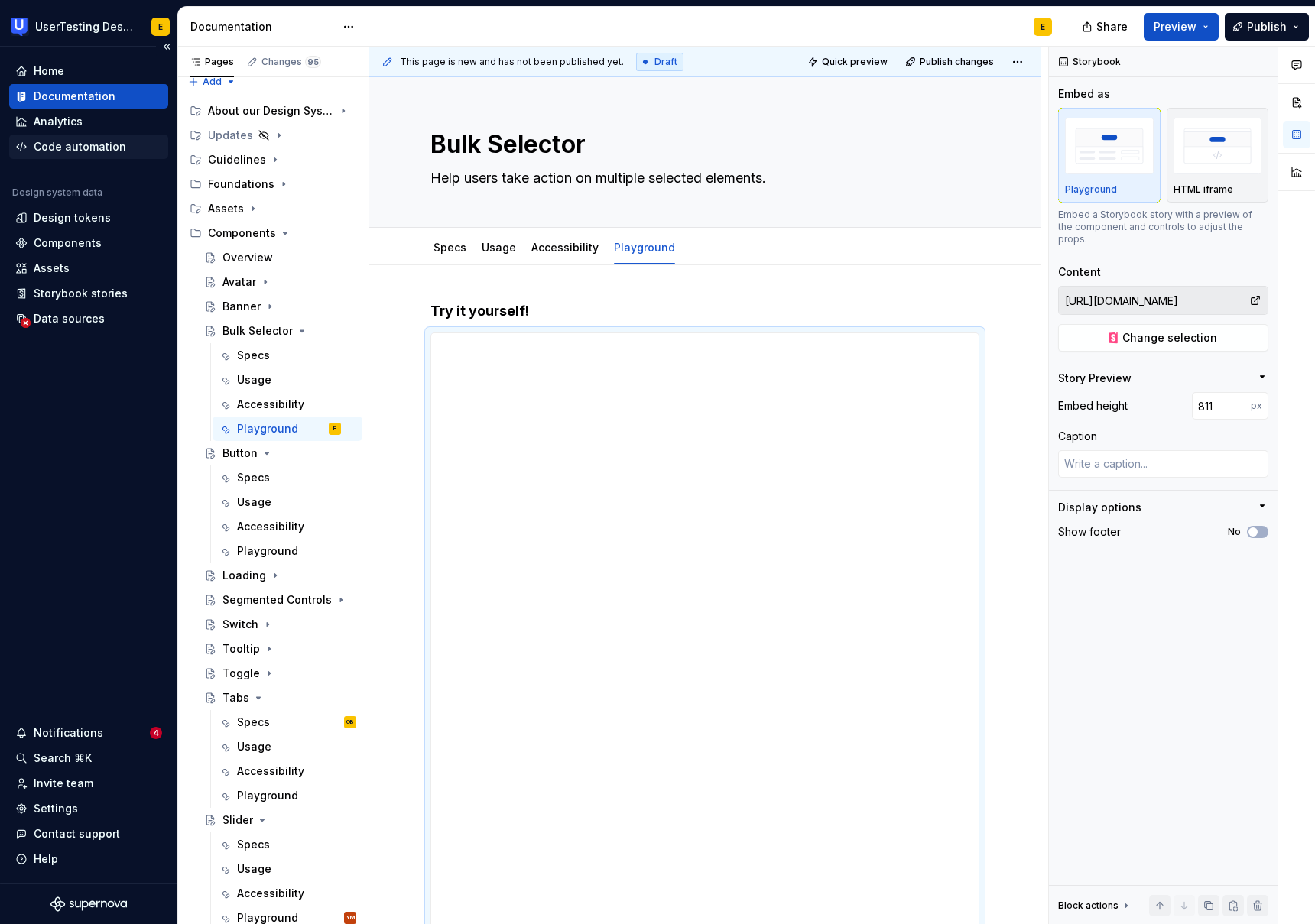
type input "833"
type textarea "*"
type input "921"
type textarea "*"
type input "934"
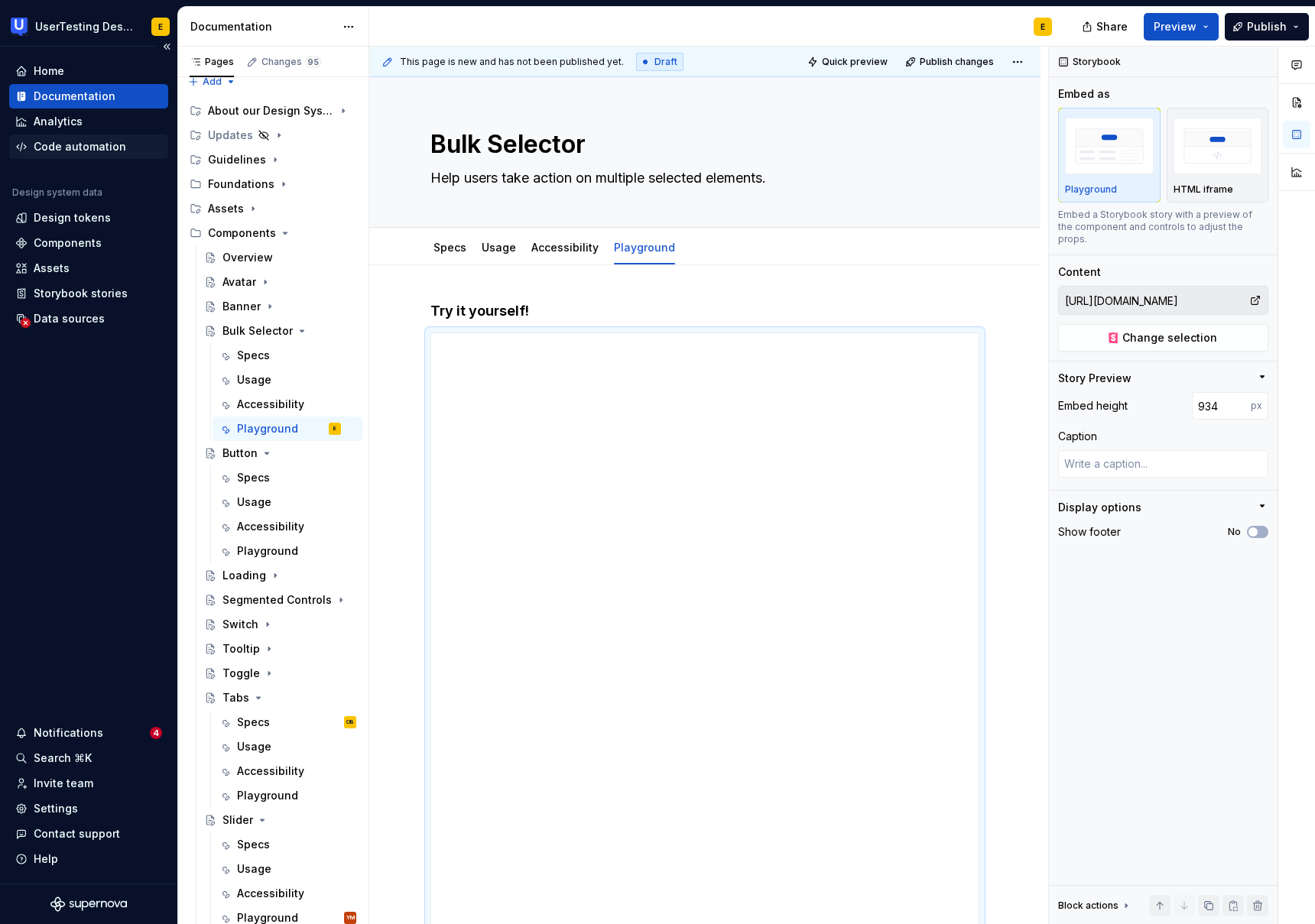
type textarea "*"
type input "939"
type textarea "*"
type input "968"
type textarea "*"
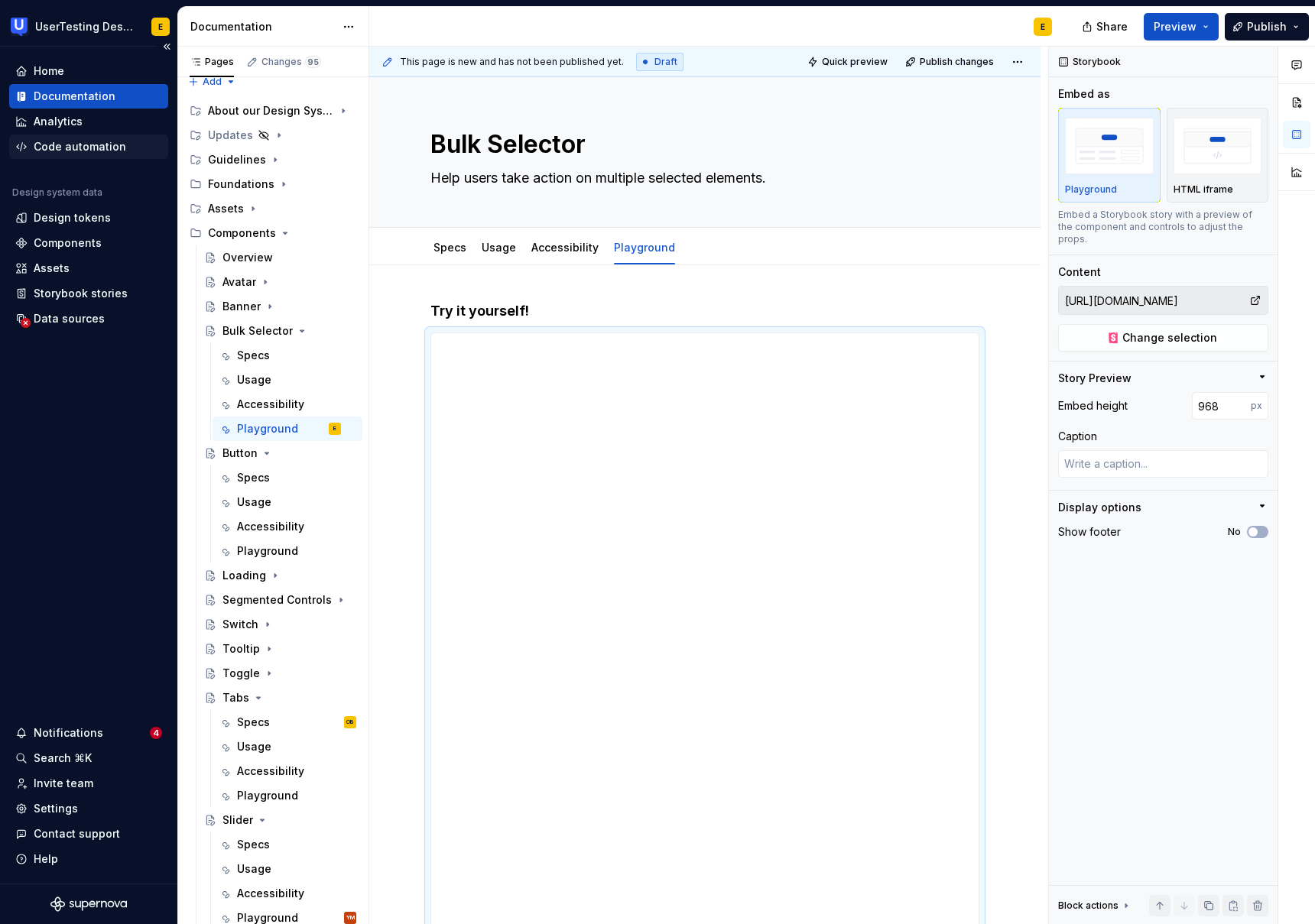
type input "977"
type textarea "*"
type input "996"
type textarea "*"
type input "999"
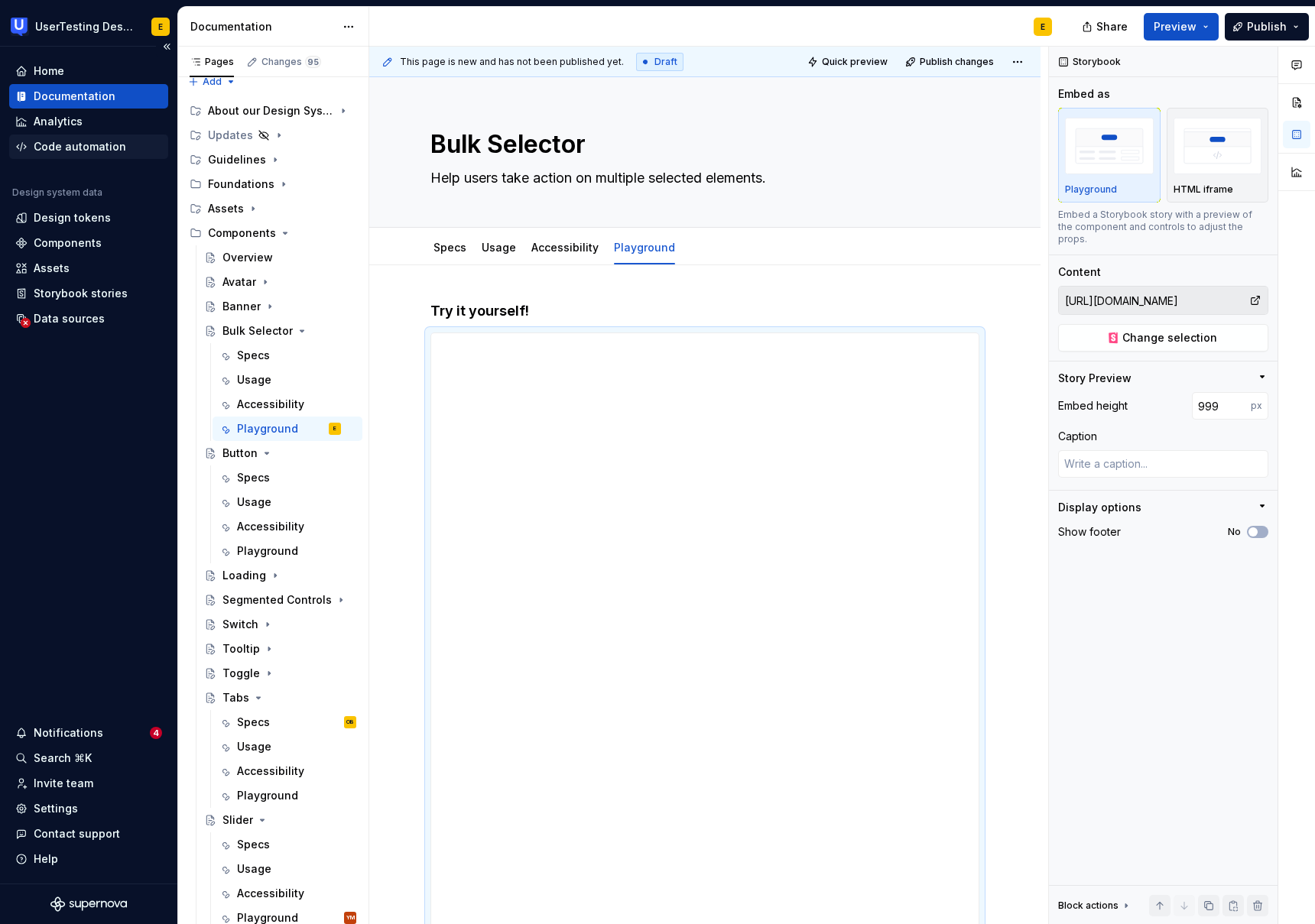
type textarea "*"
type input "1000"
type textarea "*"
type input "1001"
type textarea "*"
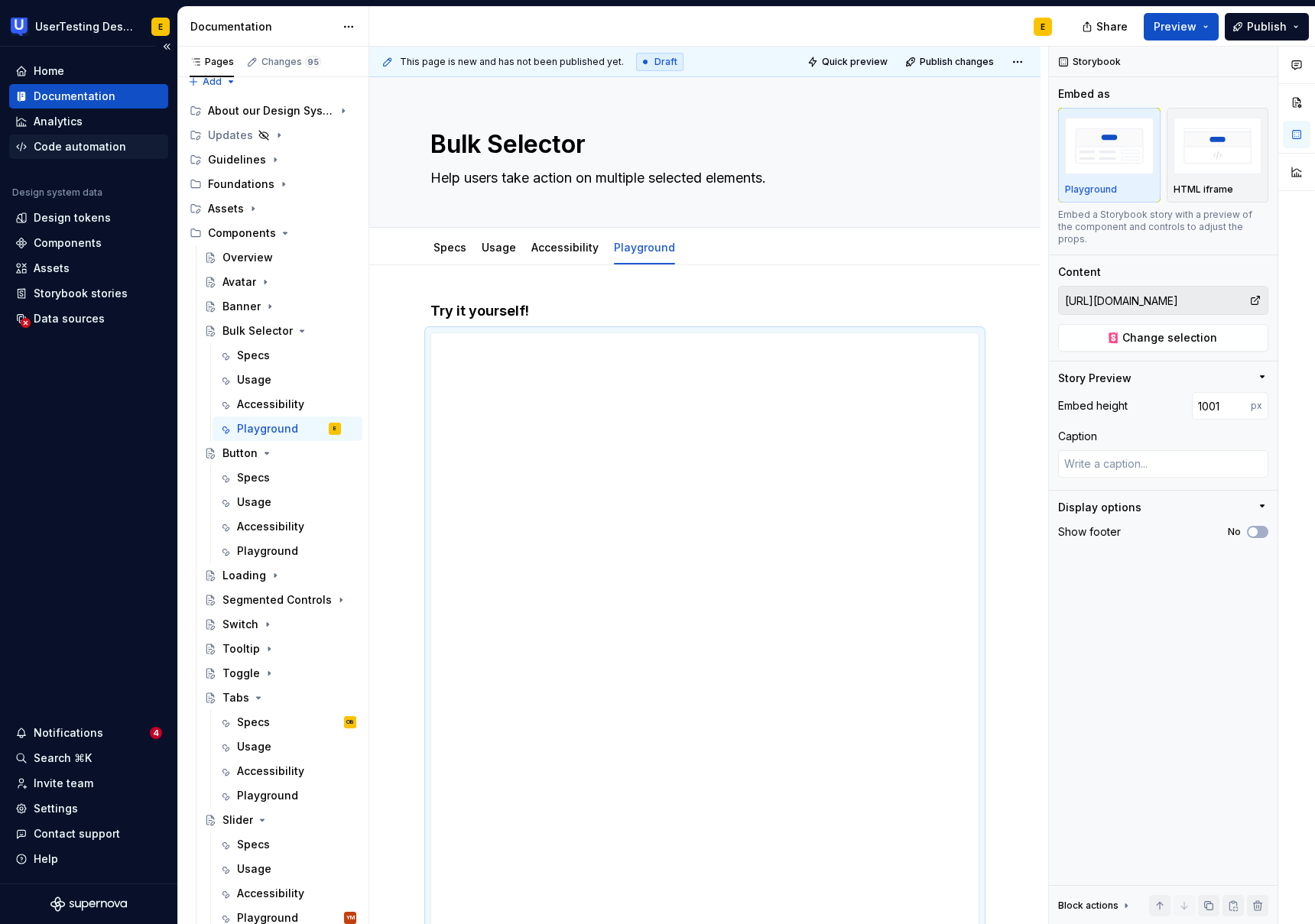
type input "1027"
type textarea "*"
type input "1032"
type textarea "*"
type input "1033"
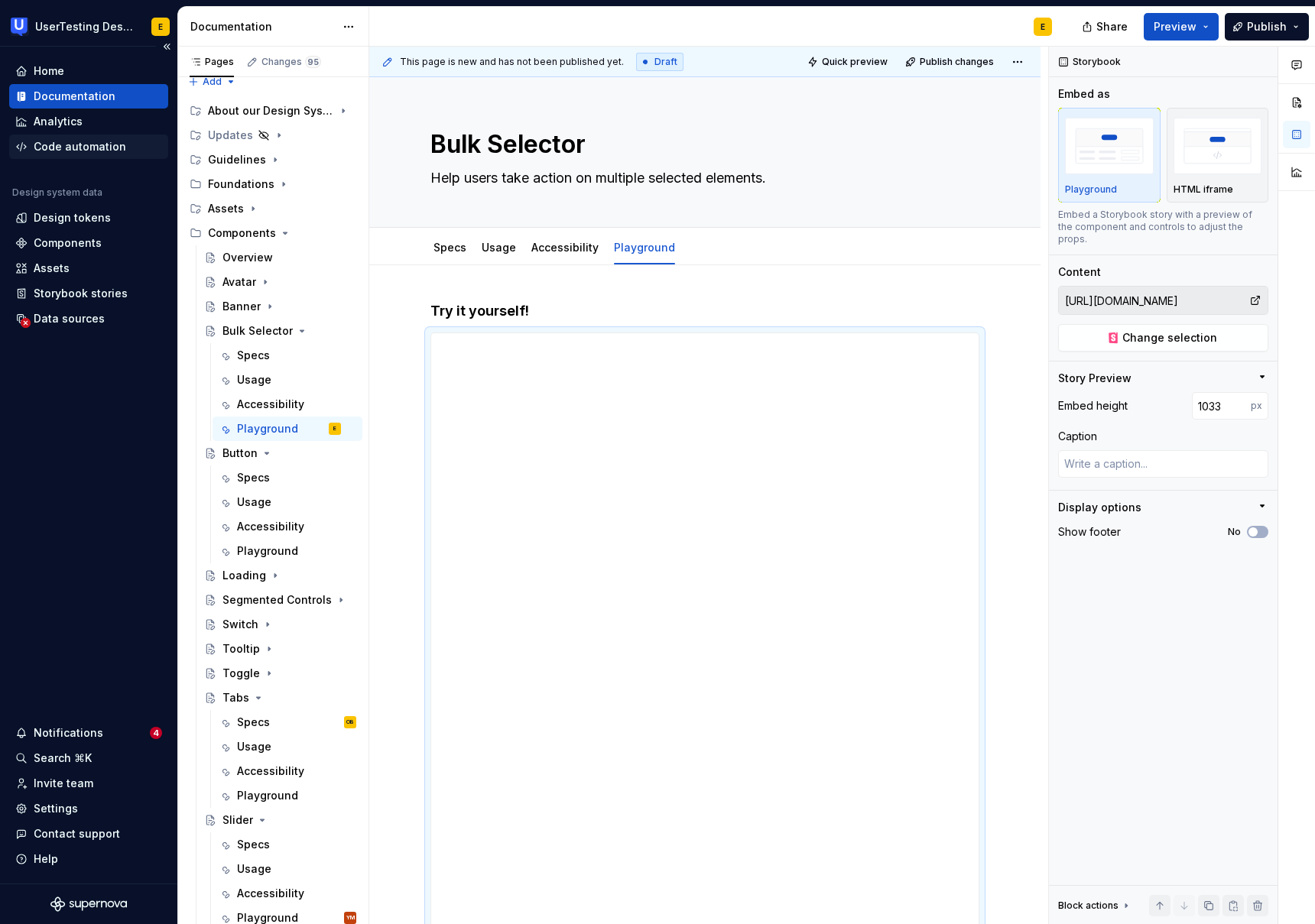
type textarea "*"
type input "1039"
type textarea "*"
type input "1040"
type textarea "*"
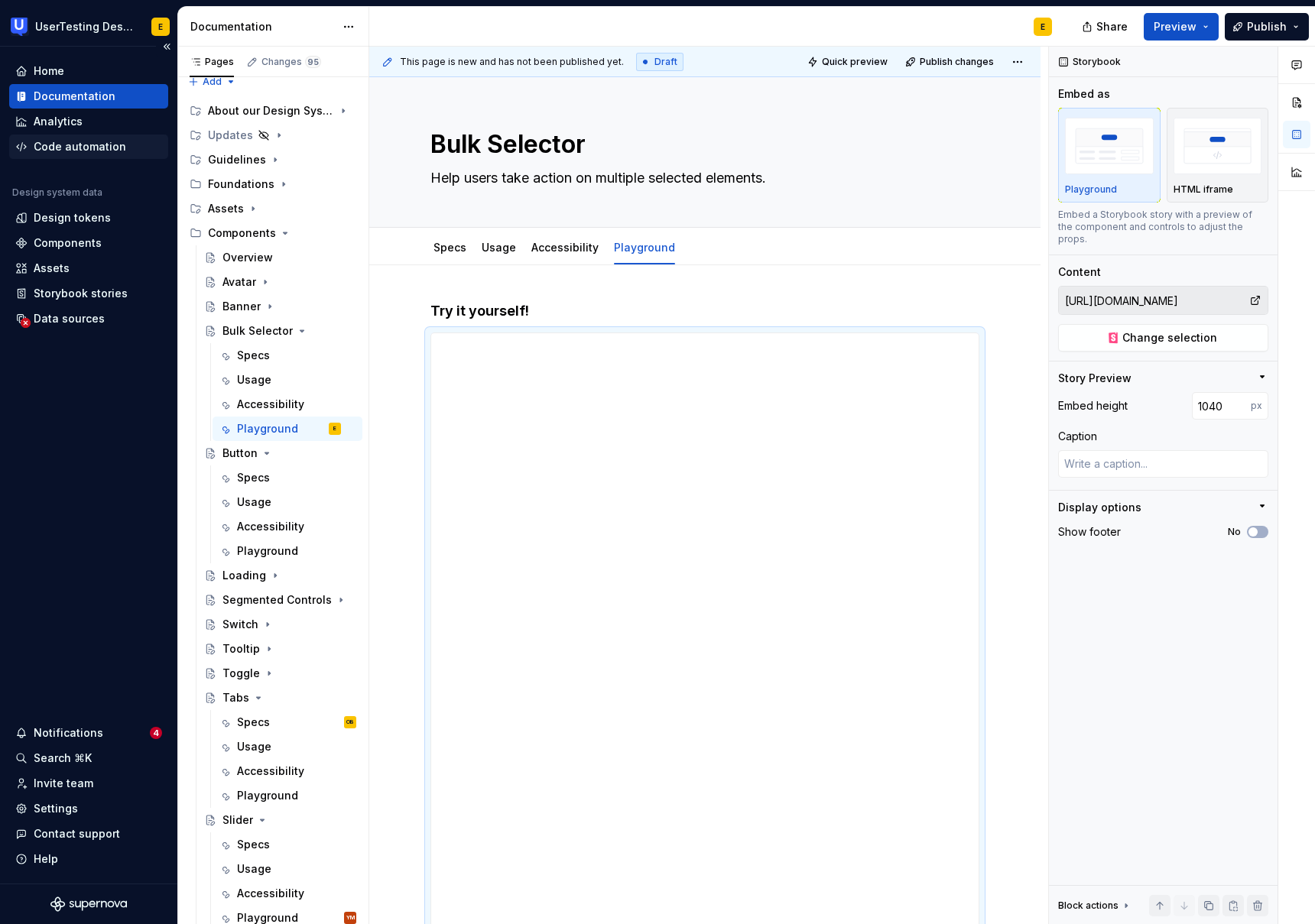
type input "1041"
type textarea "*"
type input "1047"
type textarea "*"
type input "1048"
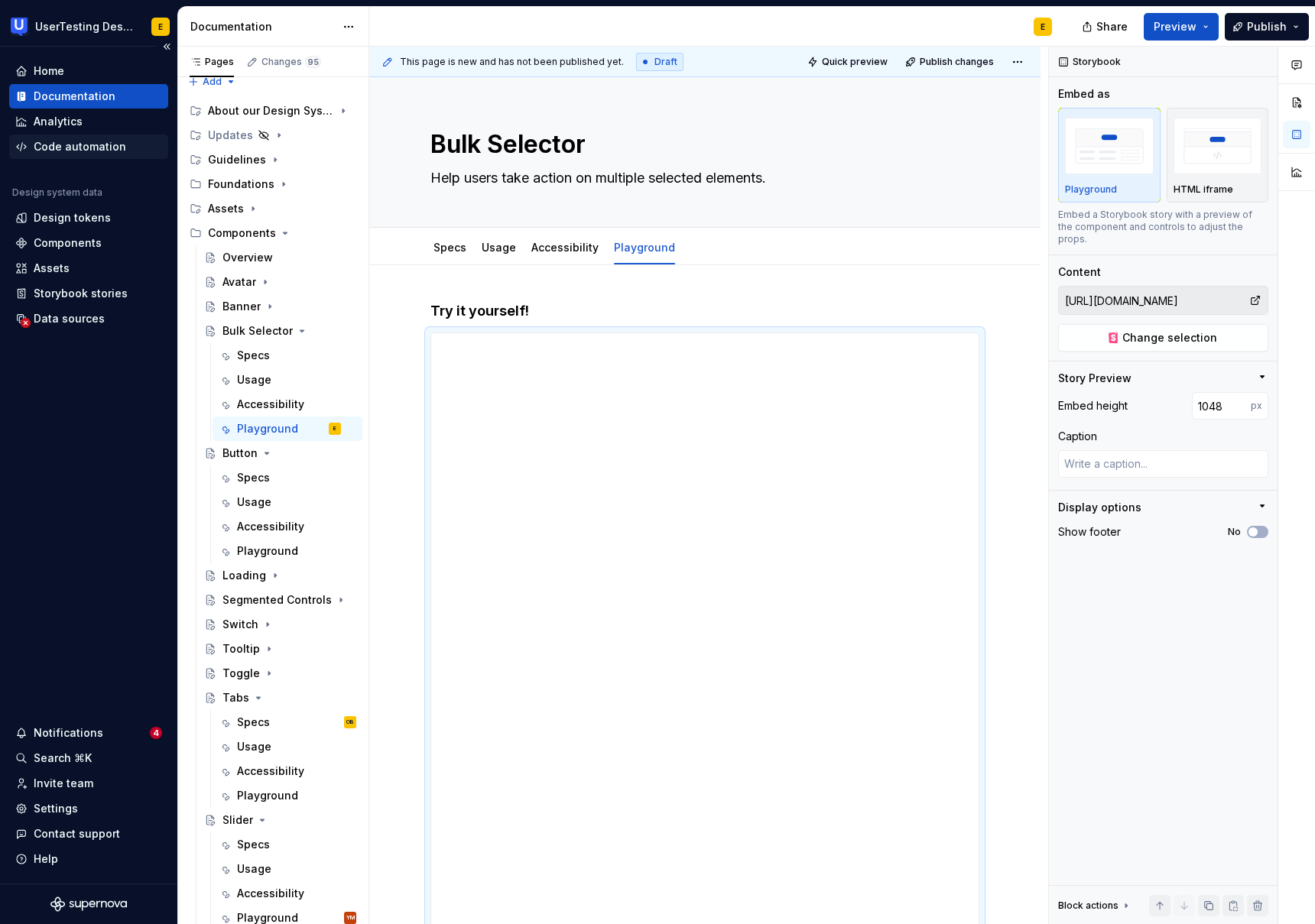
type textarea "*"
type input "1047"
type textarea "*"
type input "1057"
type textarea "*"
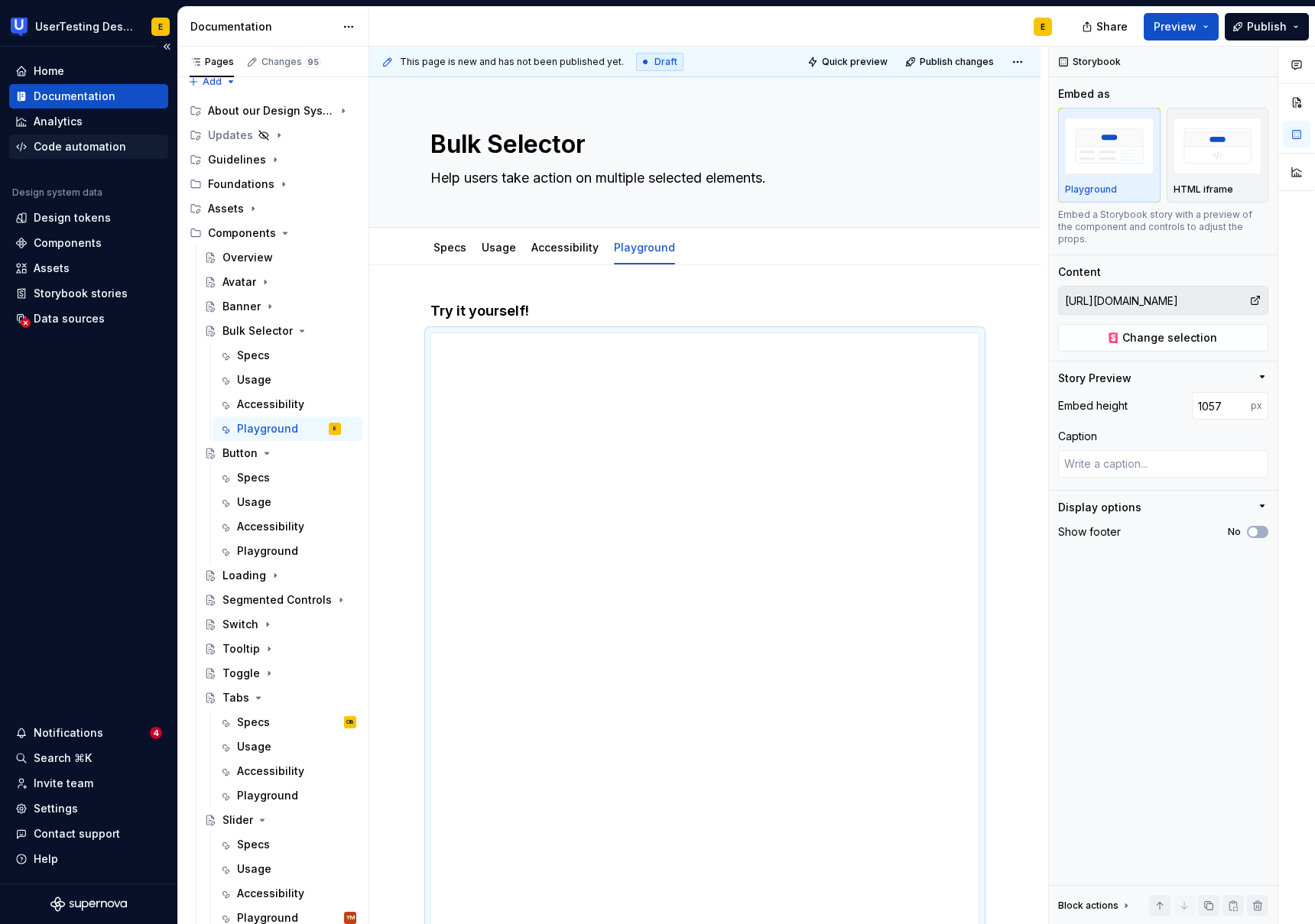
type input "1062"
type textarea "*"
type input "1174"
type textarea "*"
type input "1190"
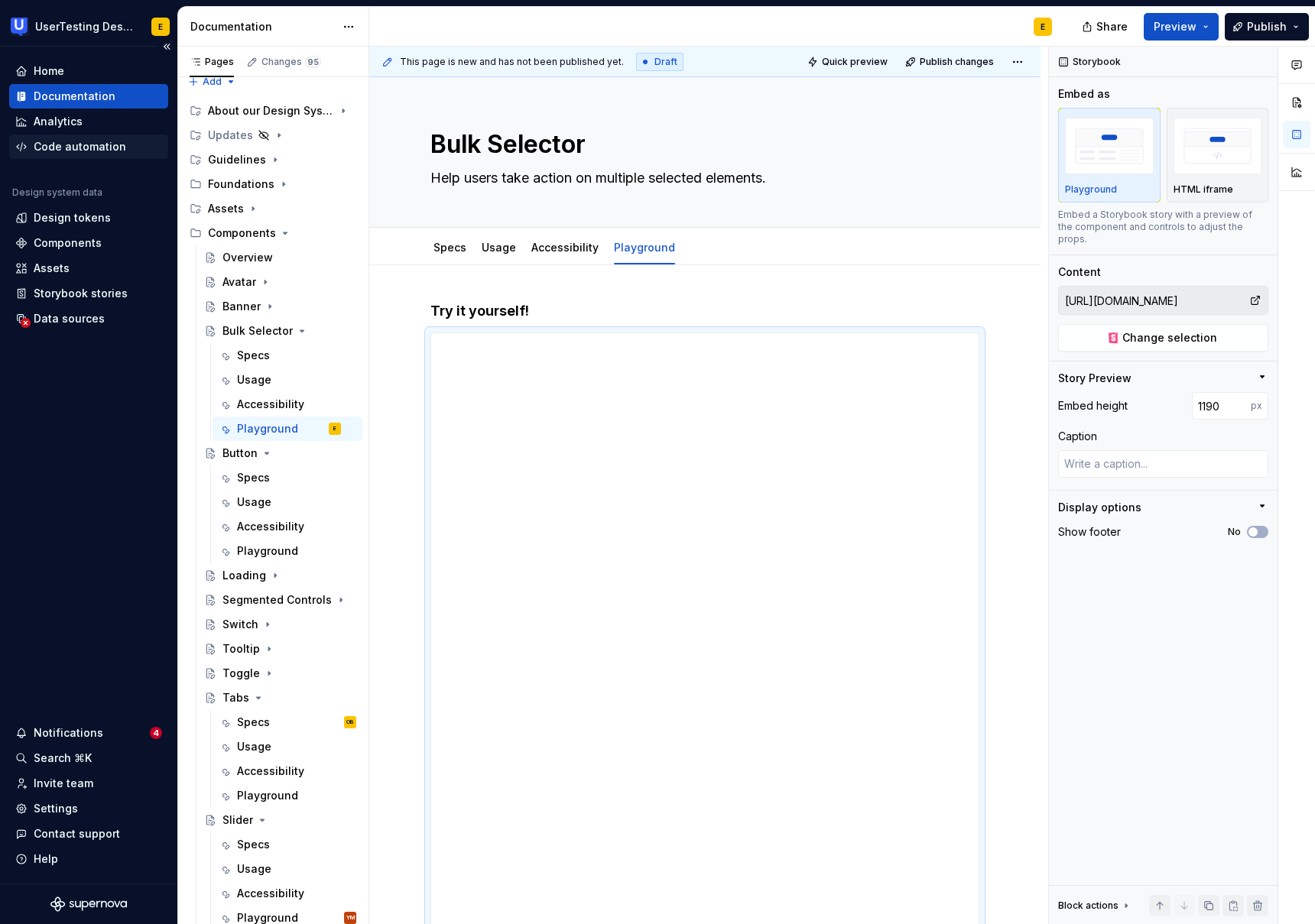
type textarea "*"
type input "1197"
type textarea "*"
type input "1247"
type textarea "*"
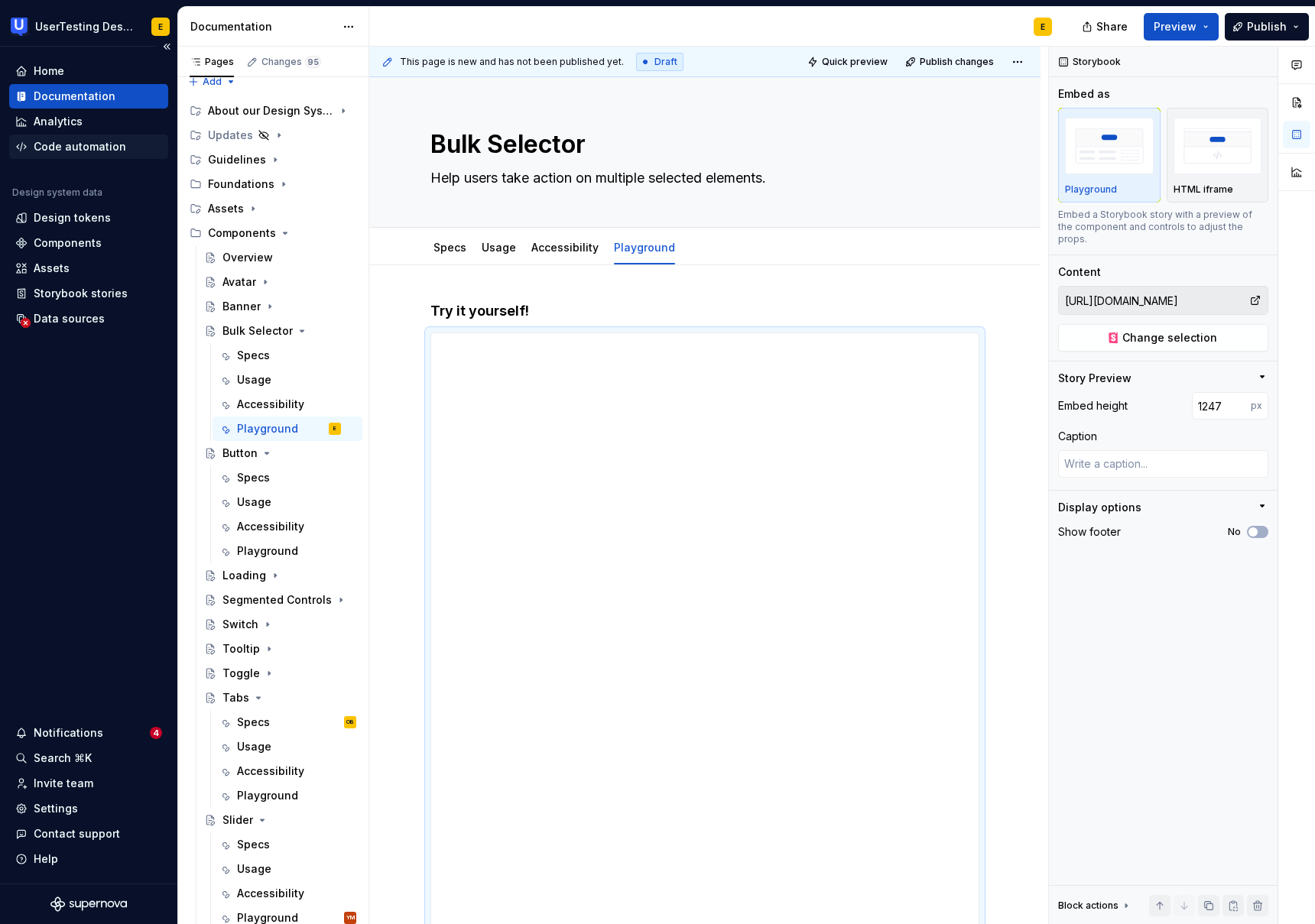
type input "1251"
type textarea "*"
type input "1266"
type textarea "*"
type input "1265"
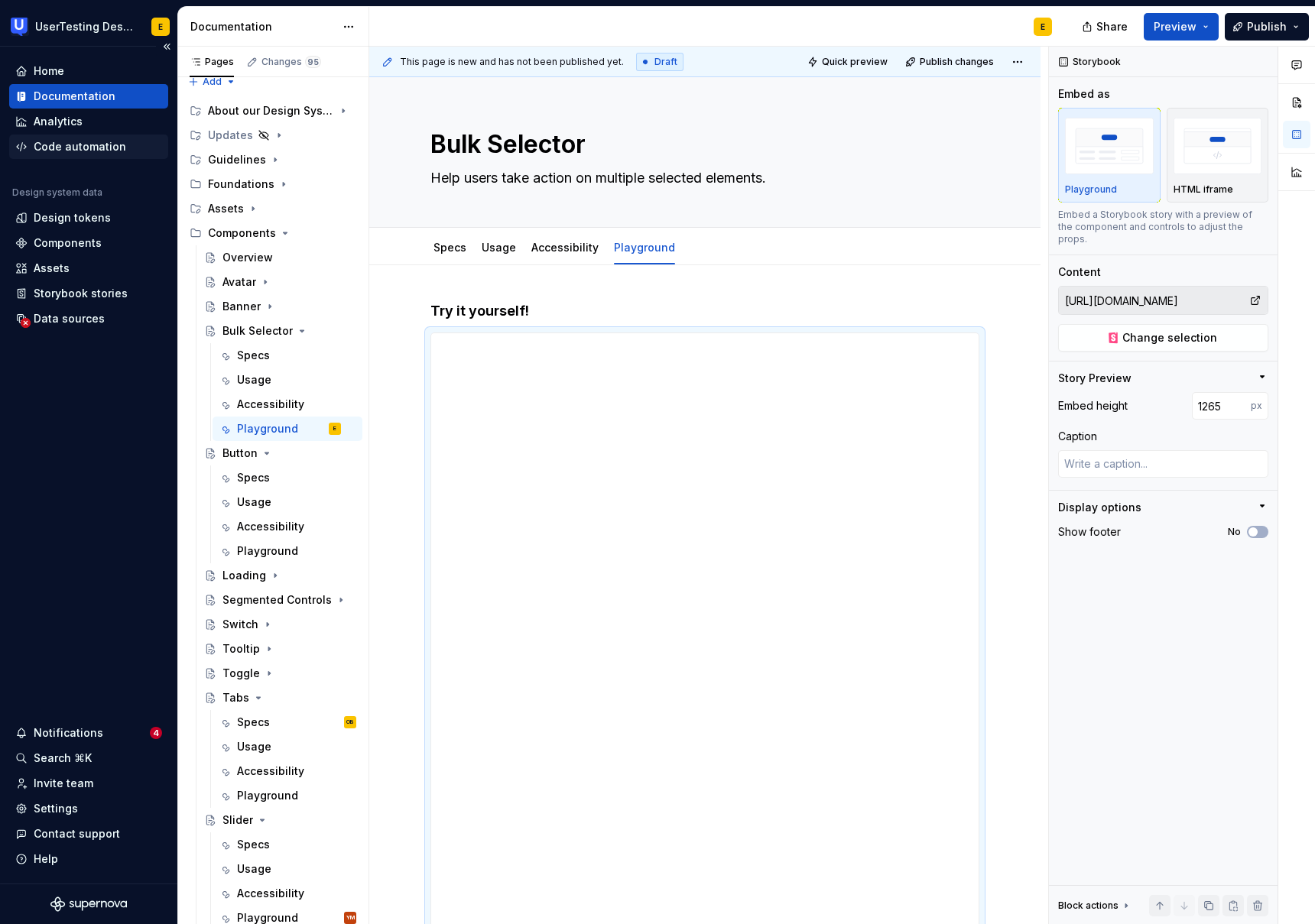
type textarea "*"
type input "1270"
type textarea "*"
type input "1277"
type textarea "*"
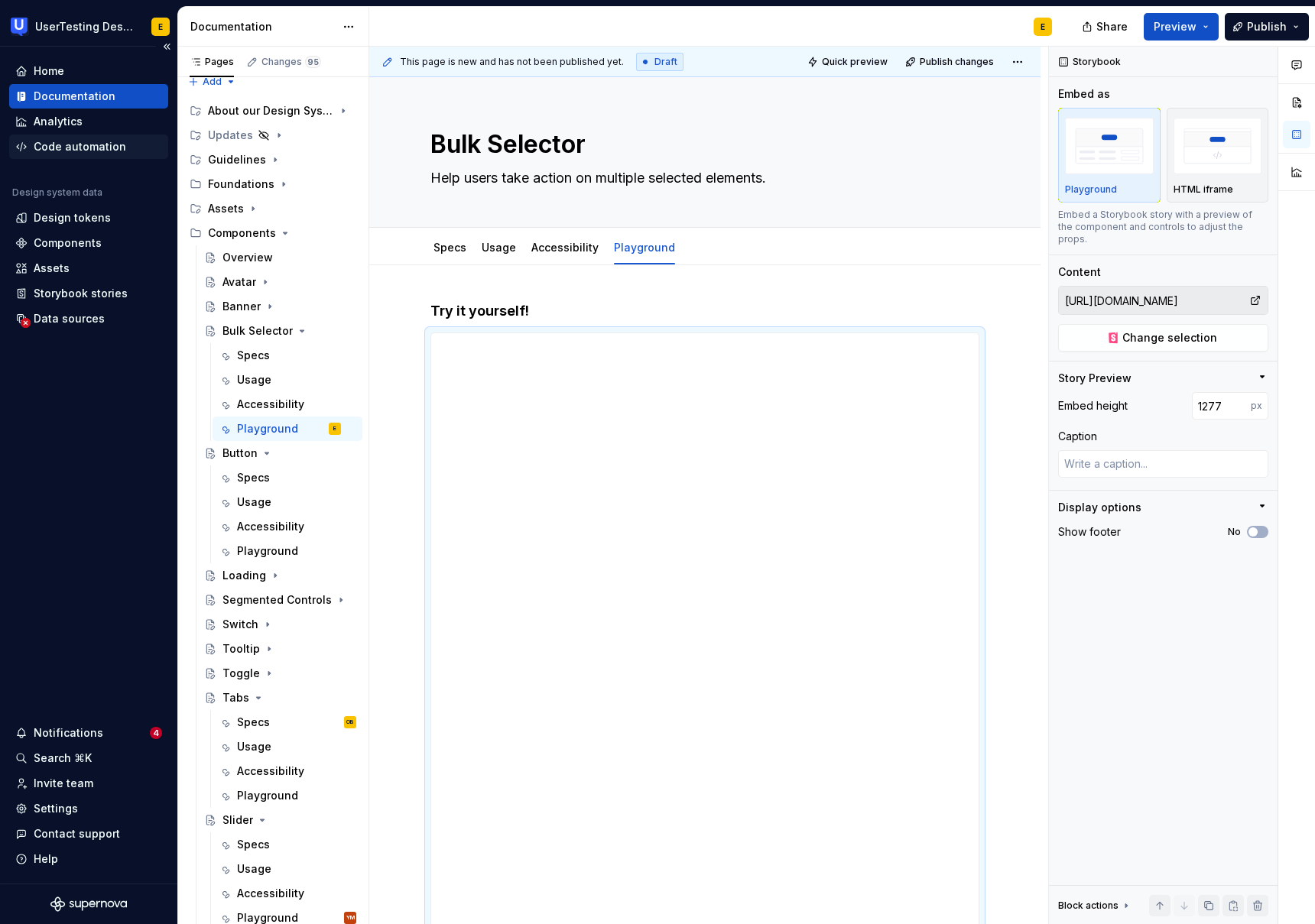
type input "1417"
type textarea "*"
type input "1429"
type textarea "*"
type input "1434"
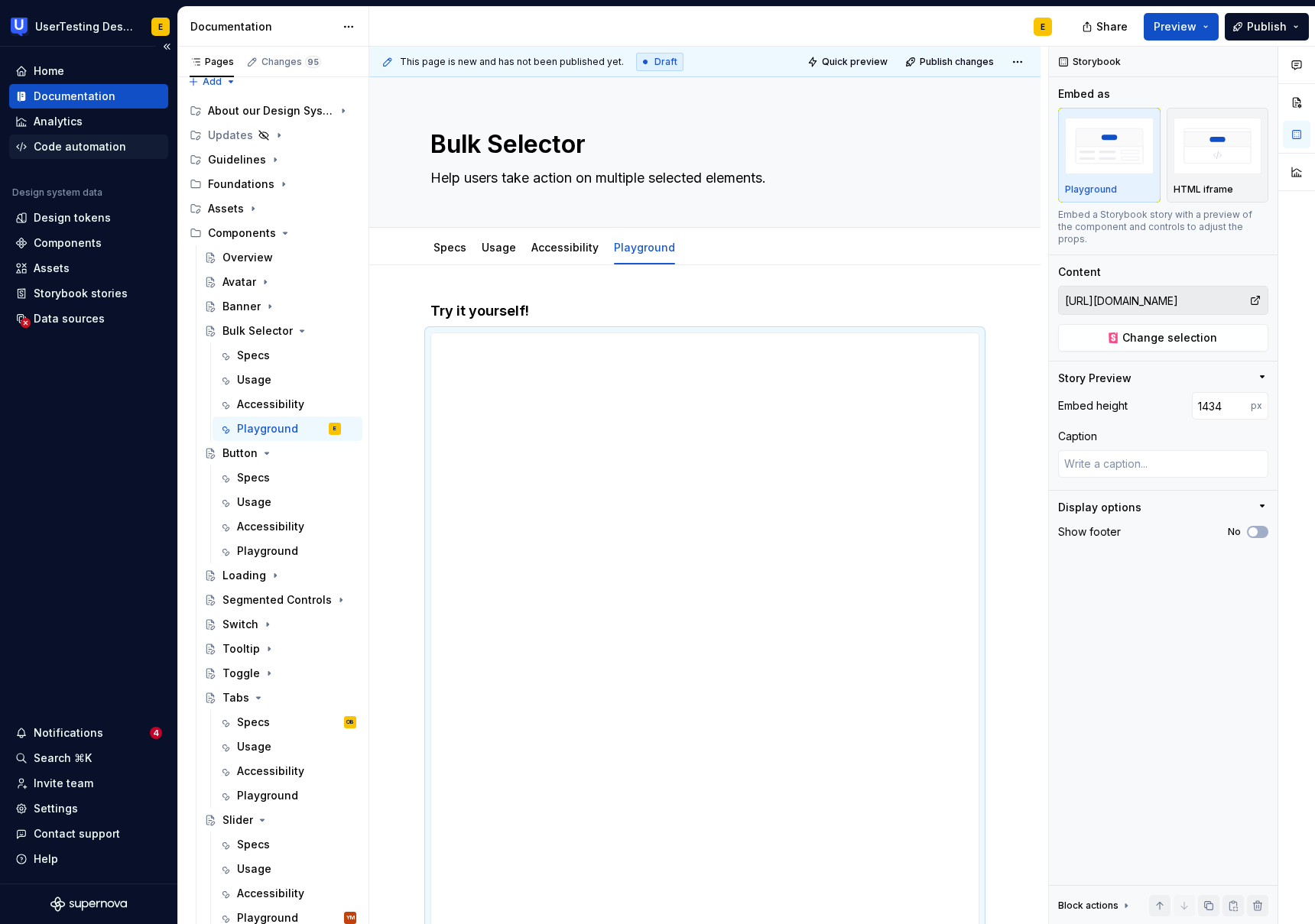
type textarea "*"
type input "1464"
type textarea "*"
type input "1466"
type textarea "*"
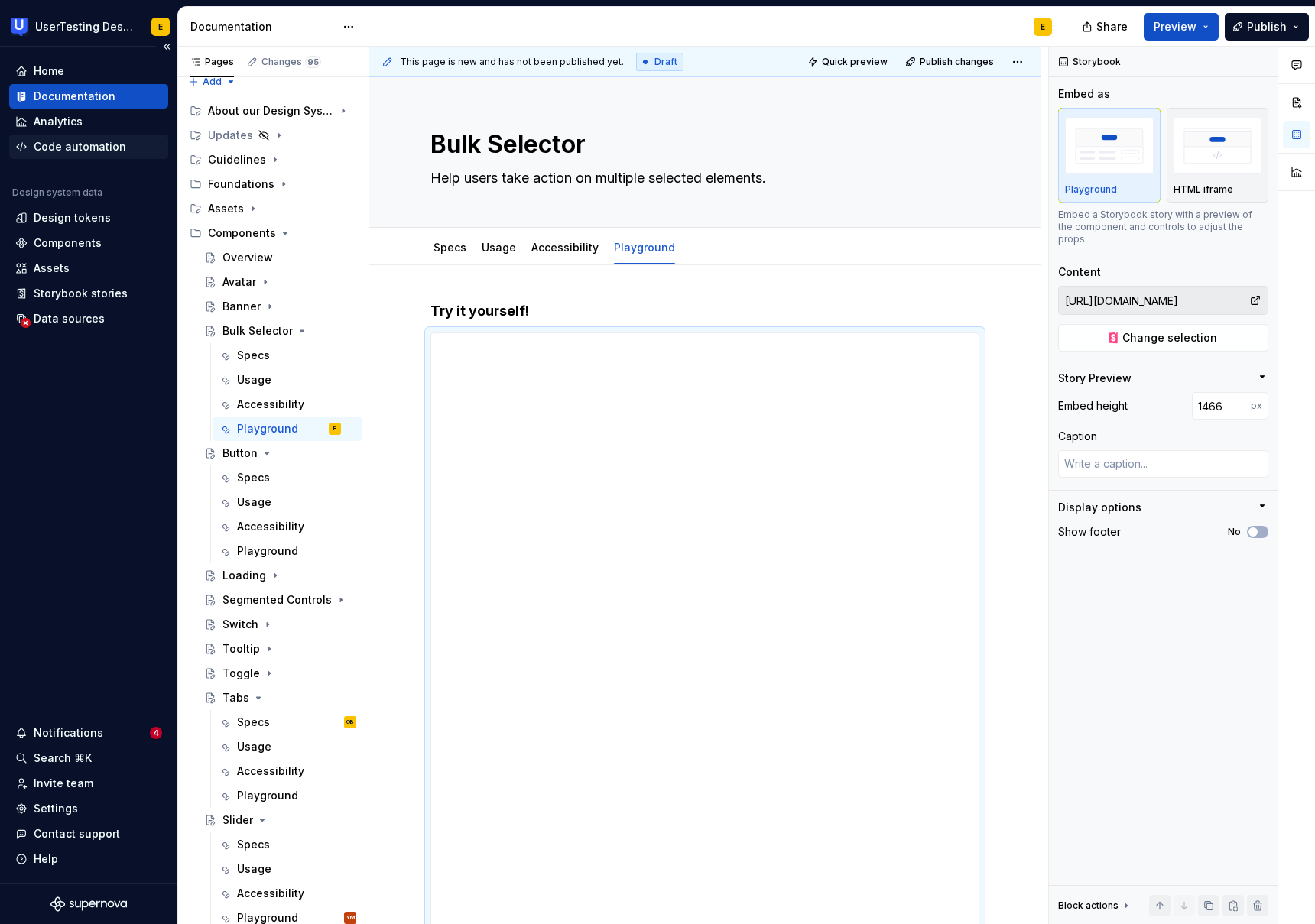
type input "1468"
type textarea "*"
type input "1487"
type textarea "*"
type input "1490"
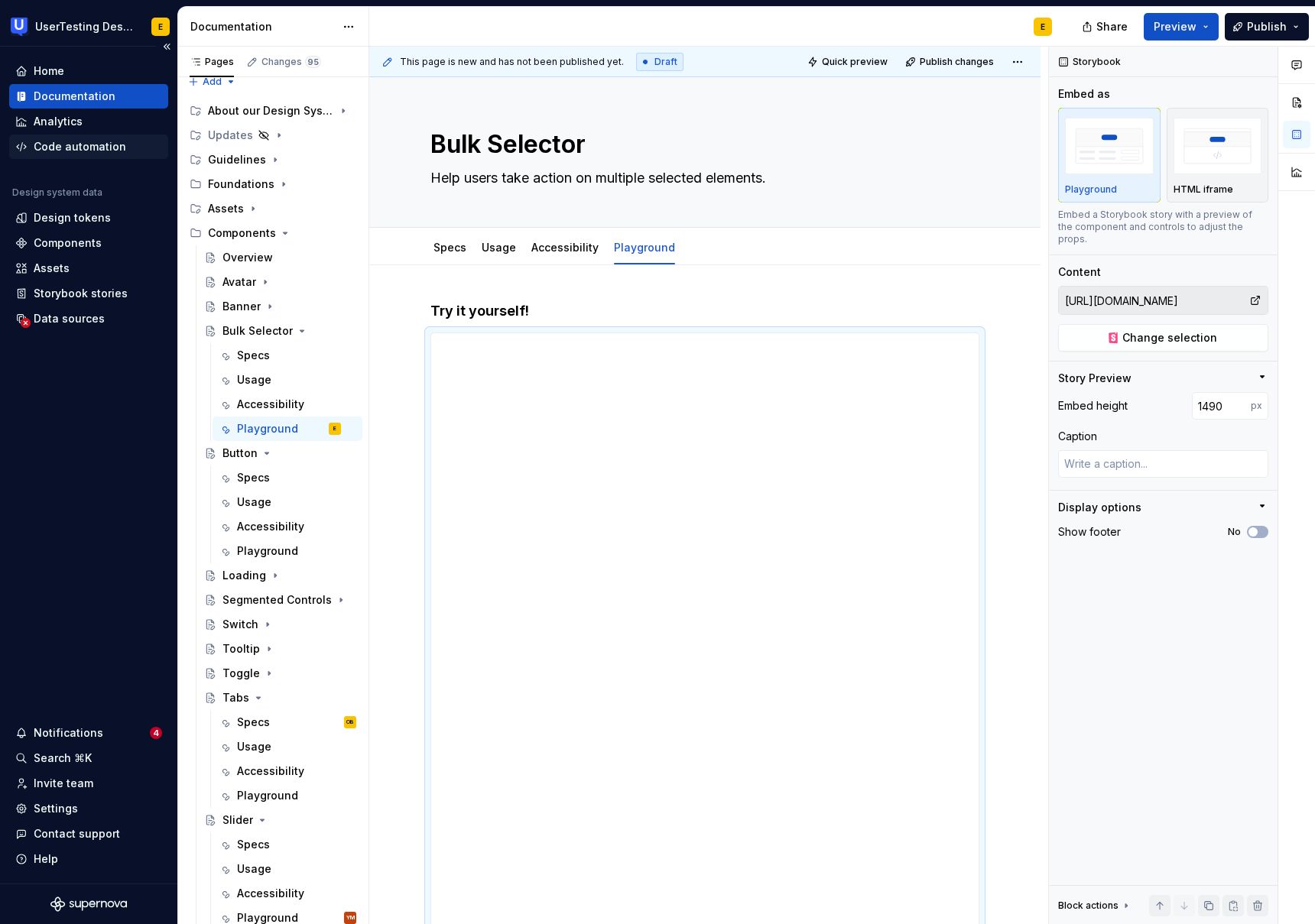
type textarea "*"
type input "1495"
type textarea "*"
type input "1499"
type textarea "*"
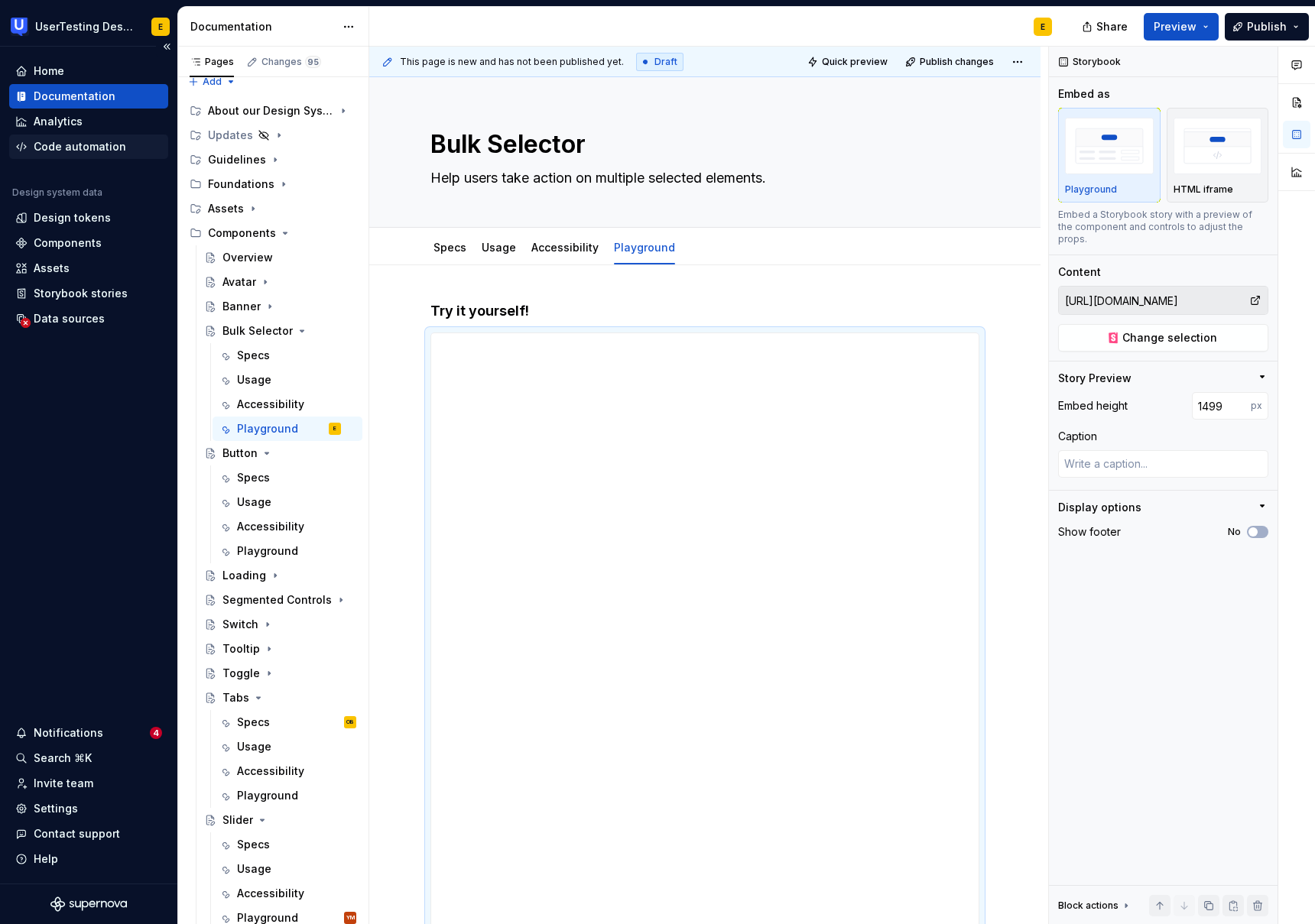
type input "1501"
type textarea "*"
type input "1504"
type textarea "*"
type input "1503"
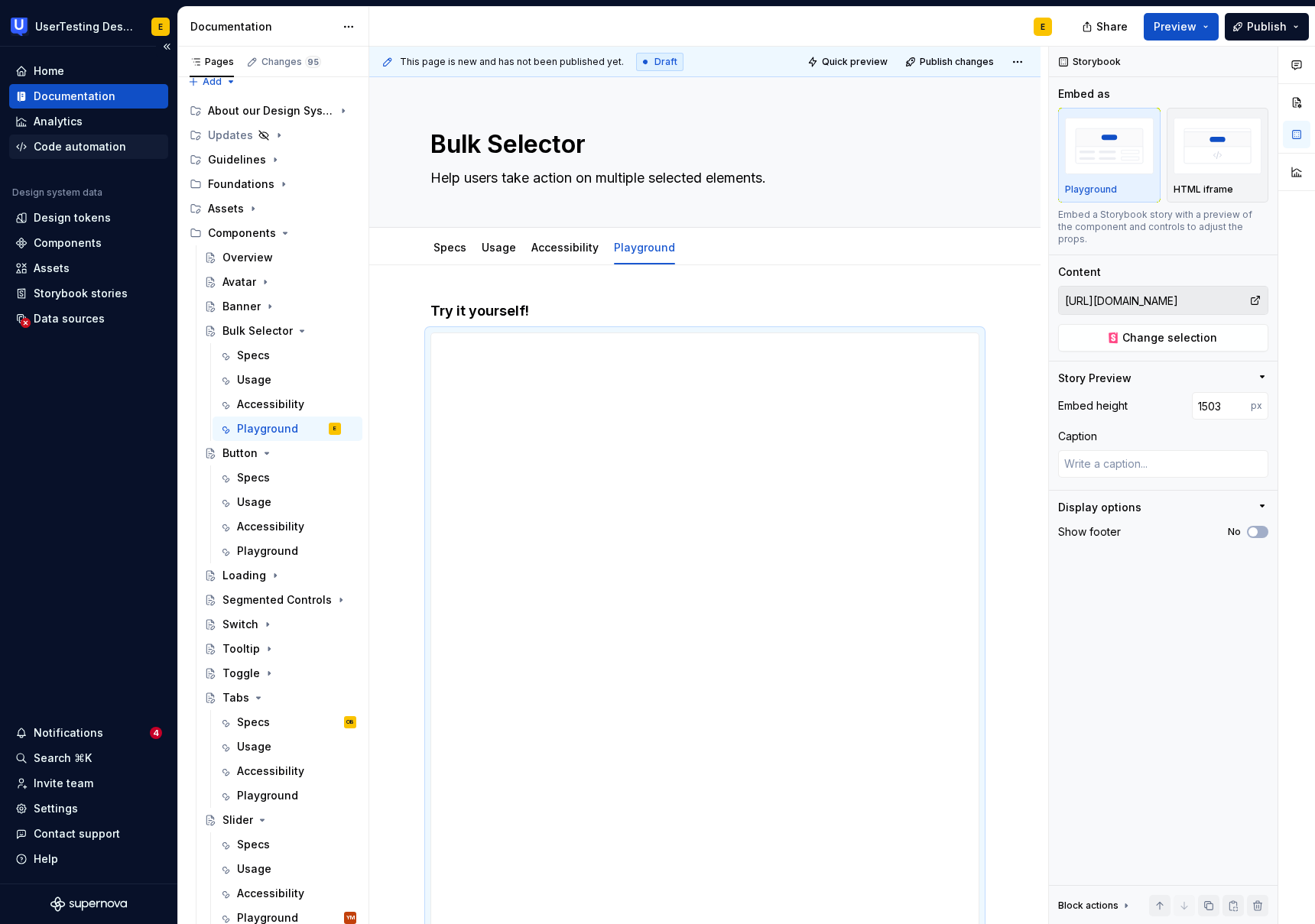
type textarea "*"
type input "1518"
type textarea "*"
type input "1544"
type textarea "*"
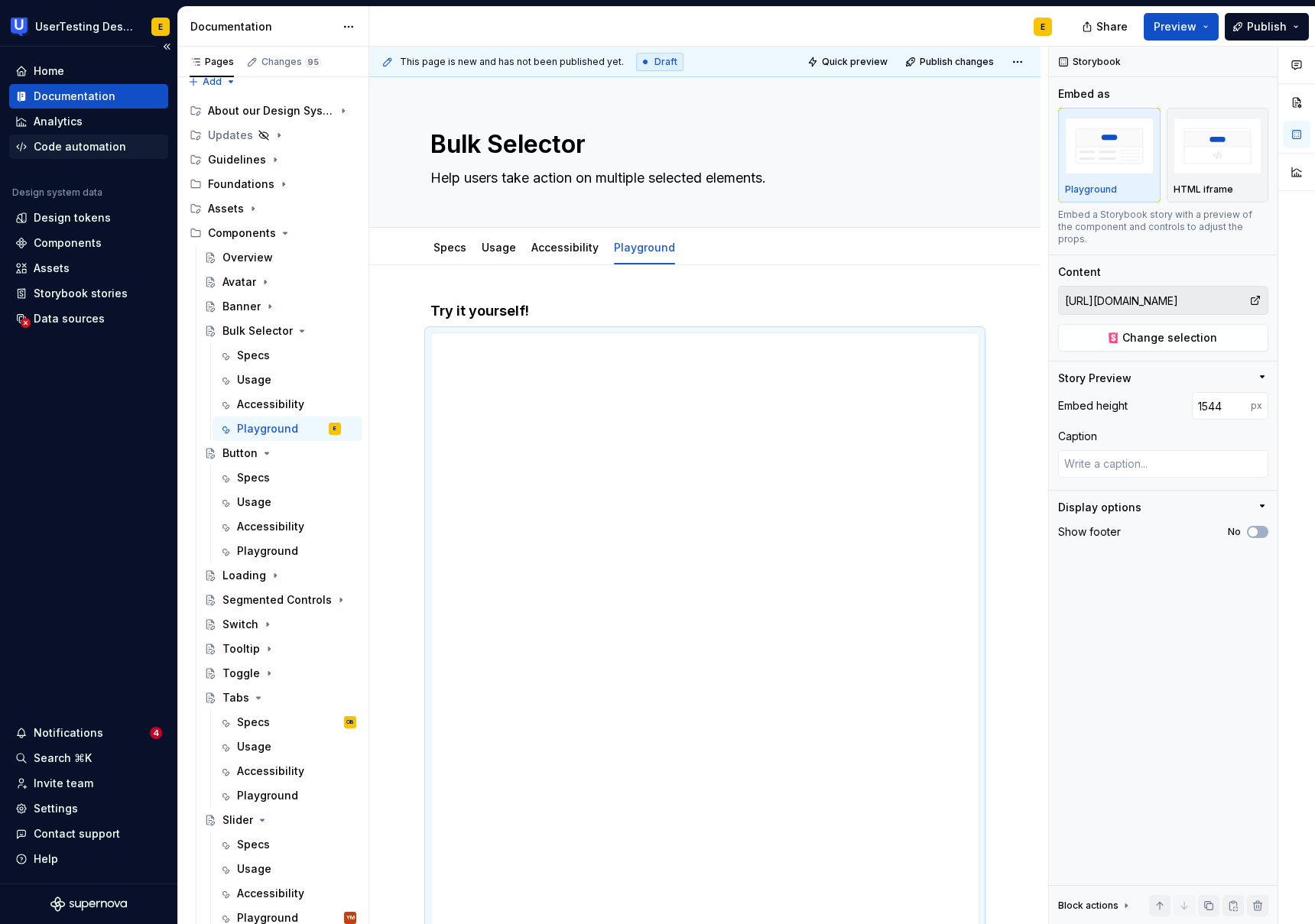
type input "1667"
type textarea "*"
type input "1682"
type textarea "*"
type input "1751"
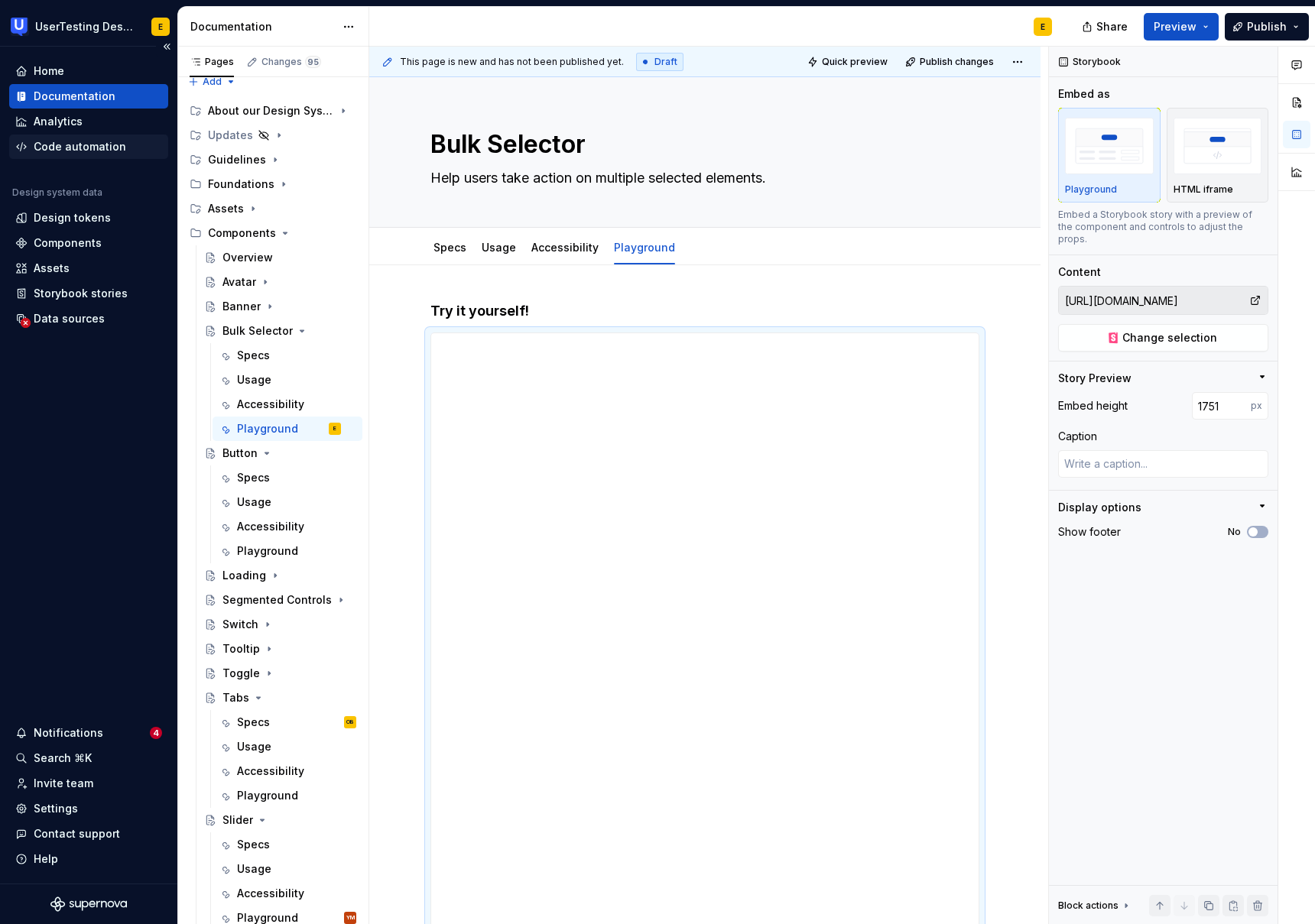
type textarea "*"
type input "1756"
type textarea "*"
type input "1758"
type textarea "*"
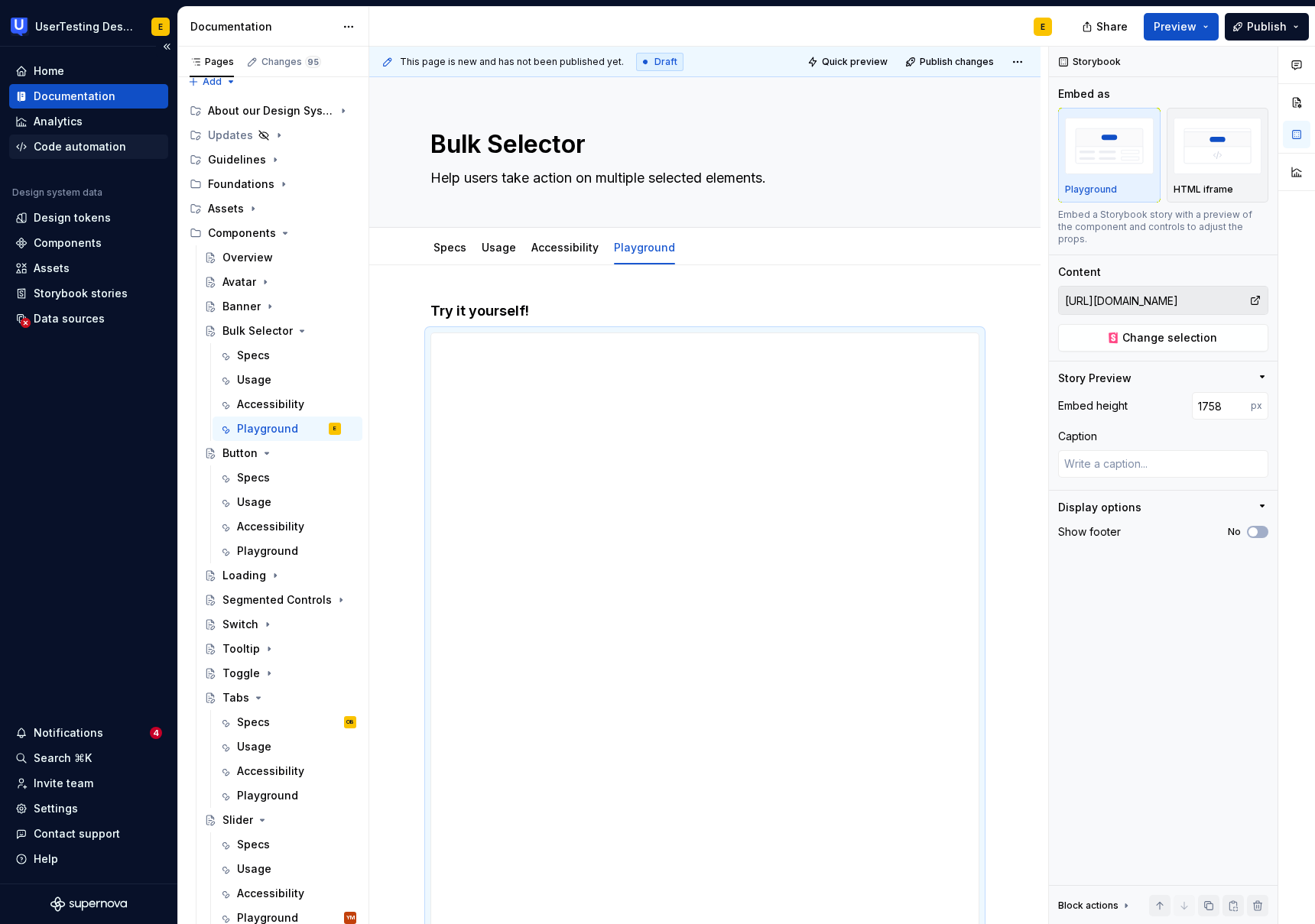
type input "1776"
type textarea "*"
type input "1778"
type textarea "*"
type input "1779"
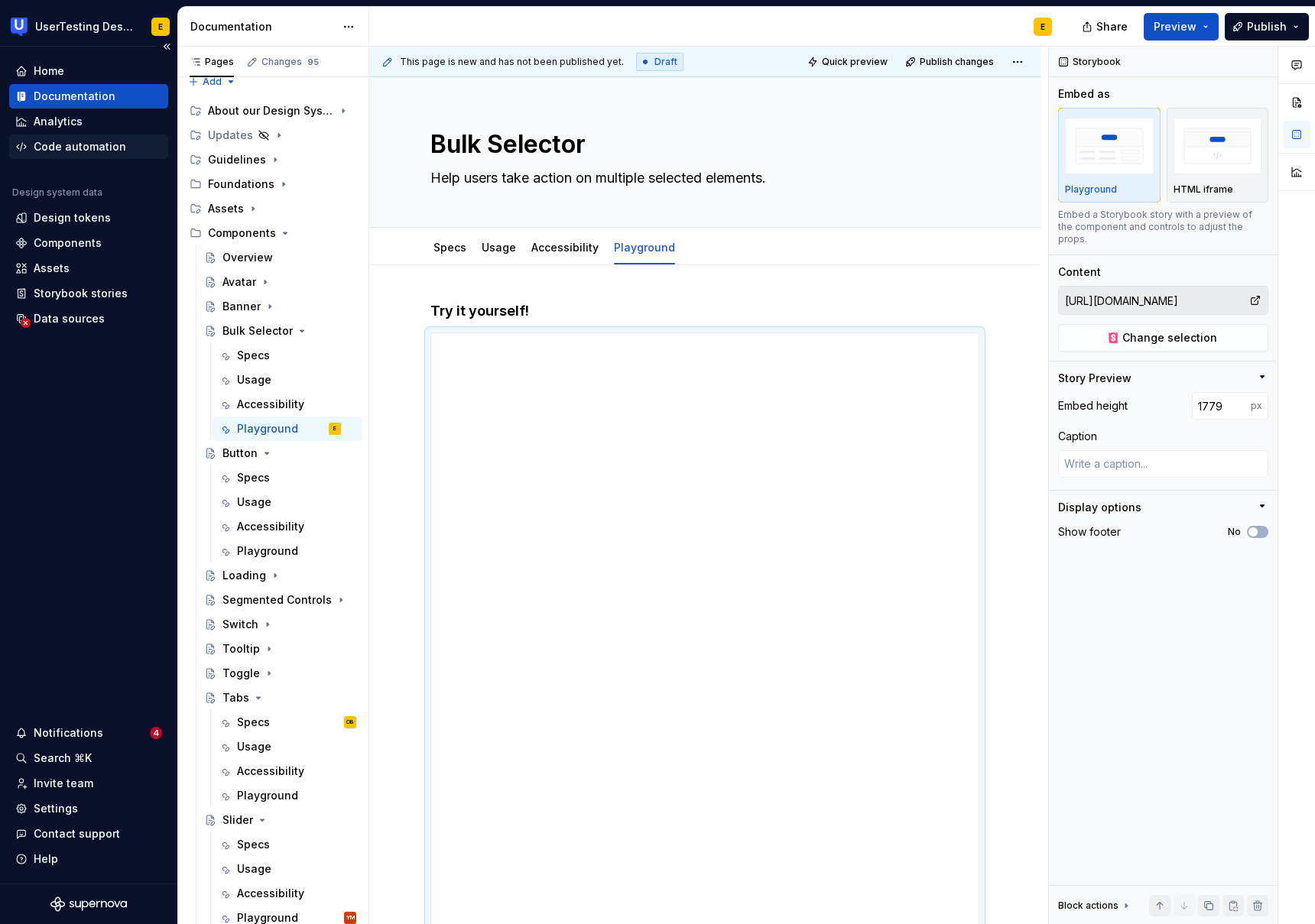
type textarea "*"
type input "1780"
type textarea "*"
type input "1779"
type textarea "*"
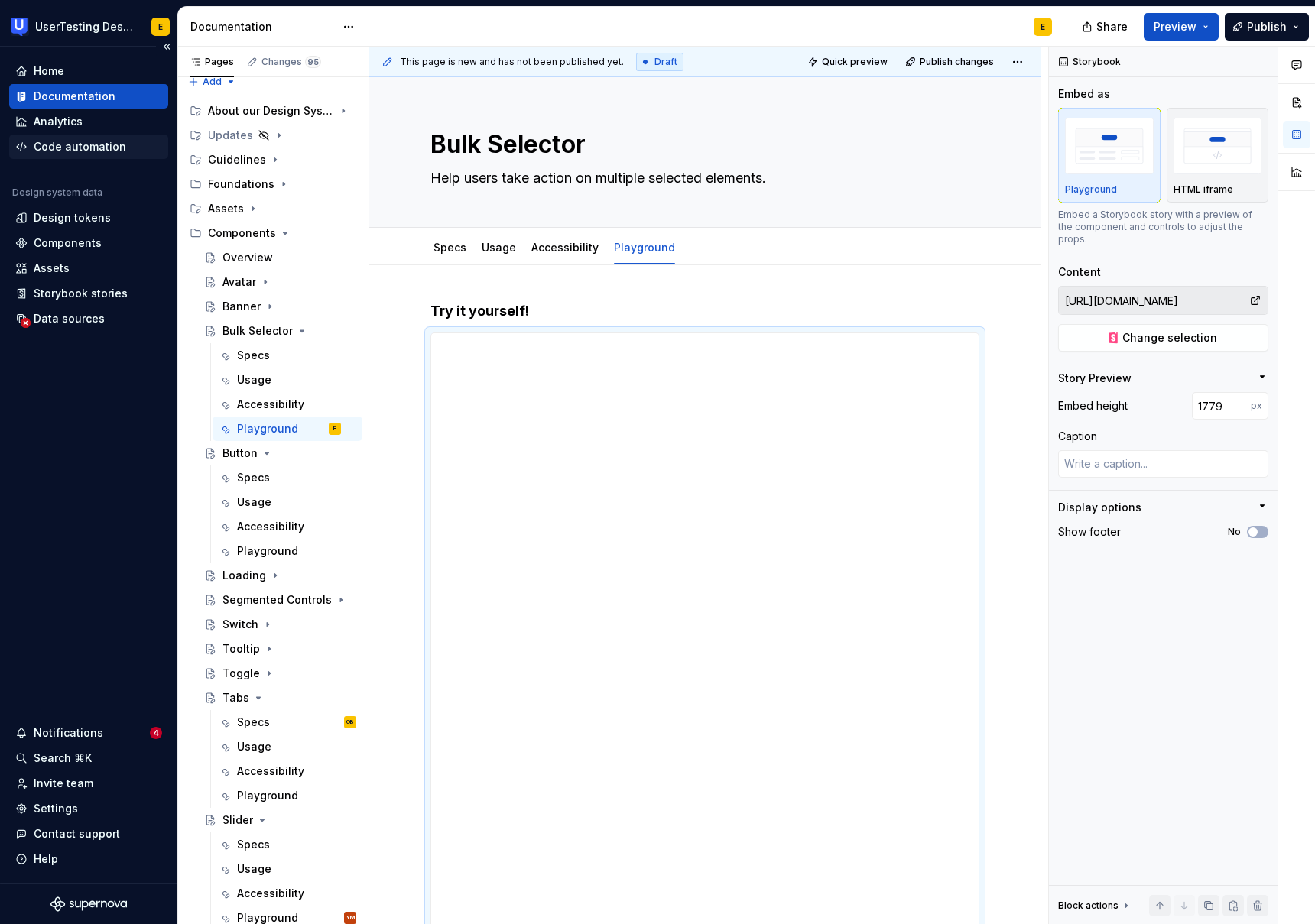
type input "1776"
type textarea "*"
type input "1770"
type textarea "*"
type input "1740"
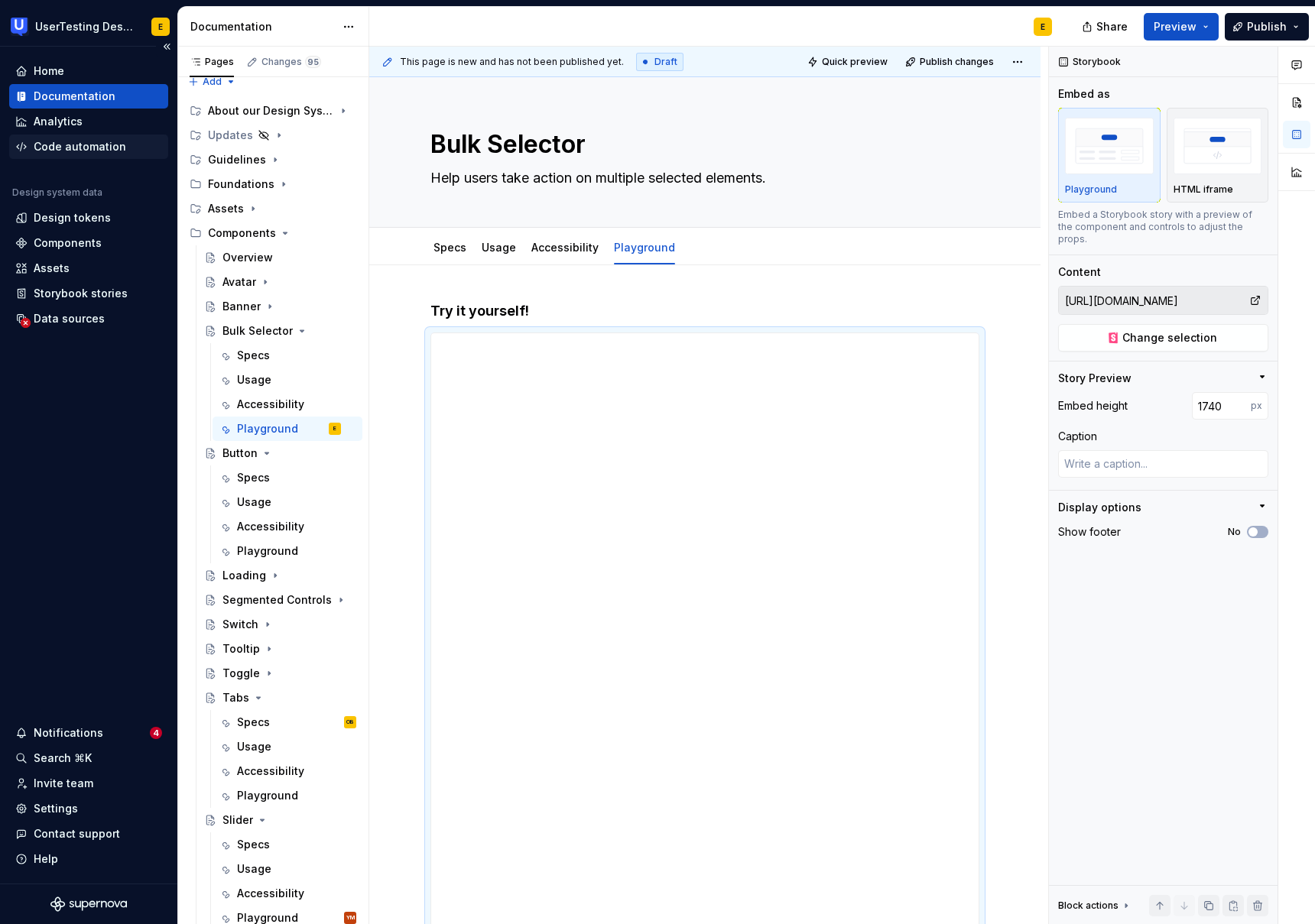
type textarea "*"
type input "1727"
type textarea "*"
type input "1714"
type textarea "*"
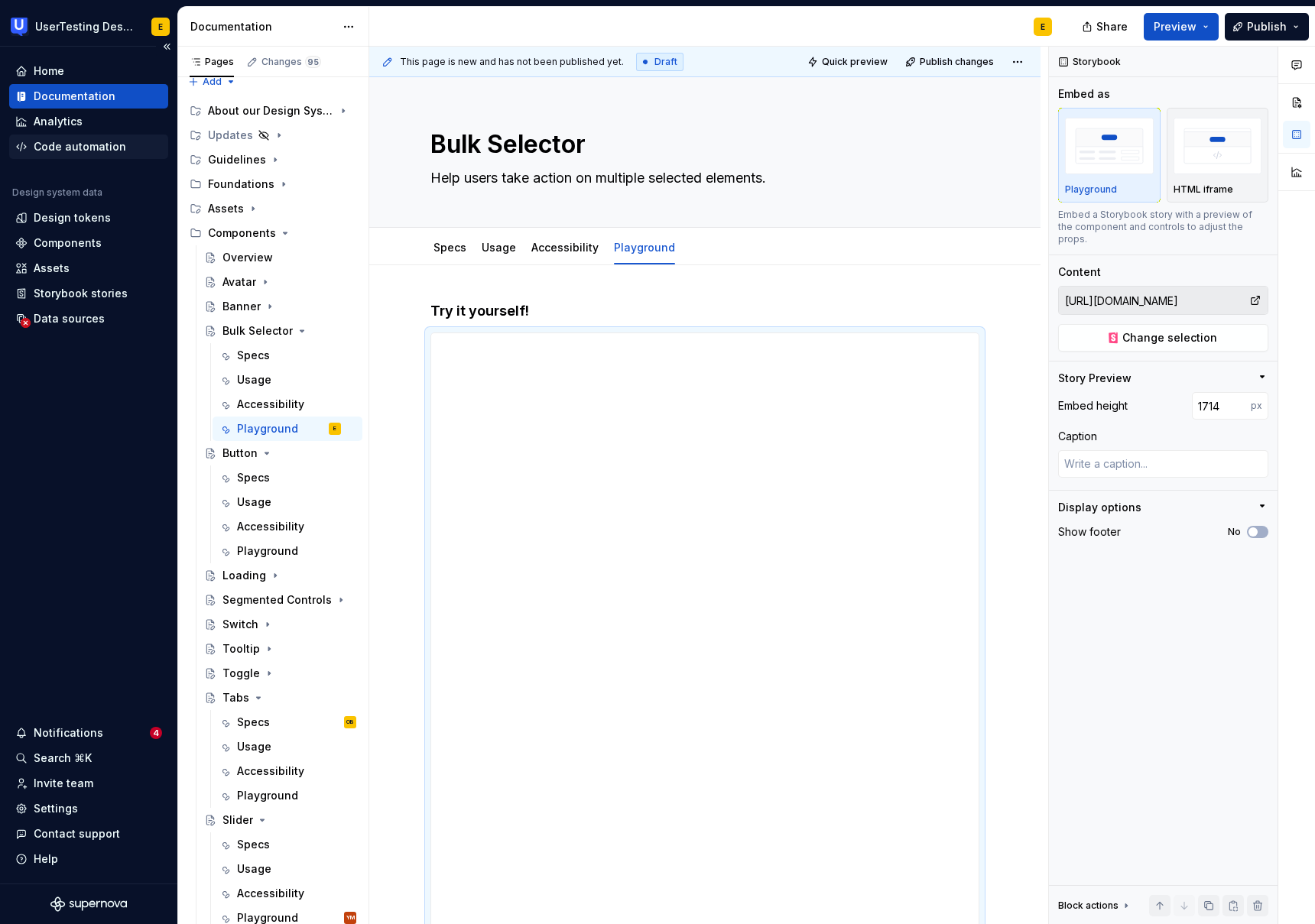
type input "1688"
type textarea "*"
type input "1674"
type textarea "*"
type input "1592"
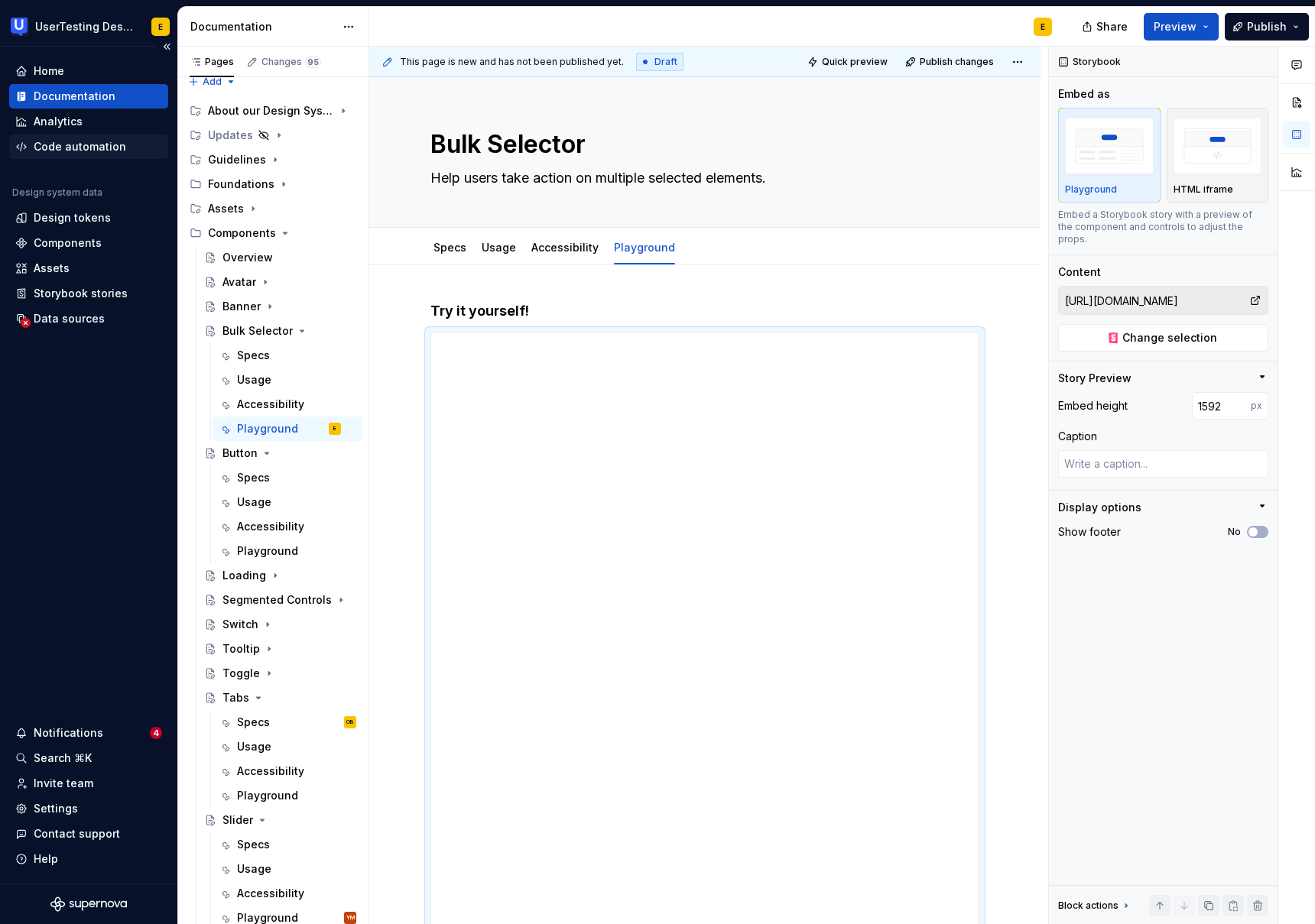
type textarea "*"
type input "1573"
type textarea "*"
type input "1554"
type textarea "*"
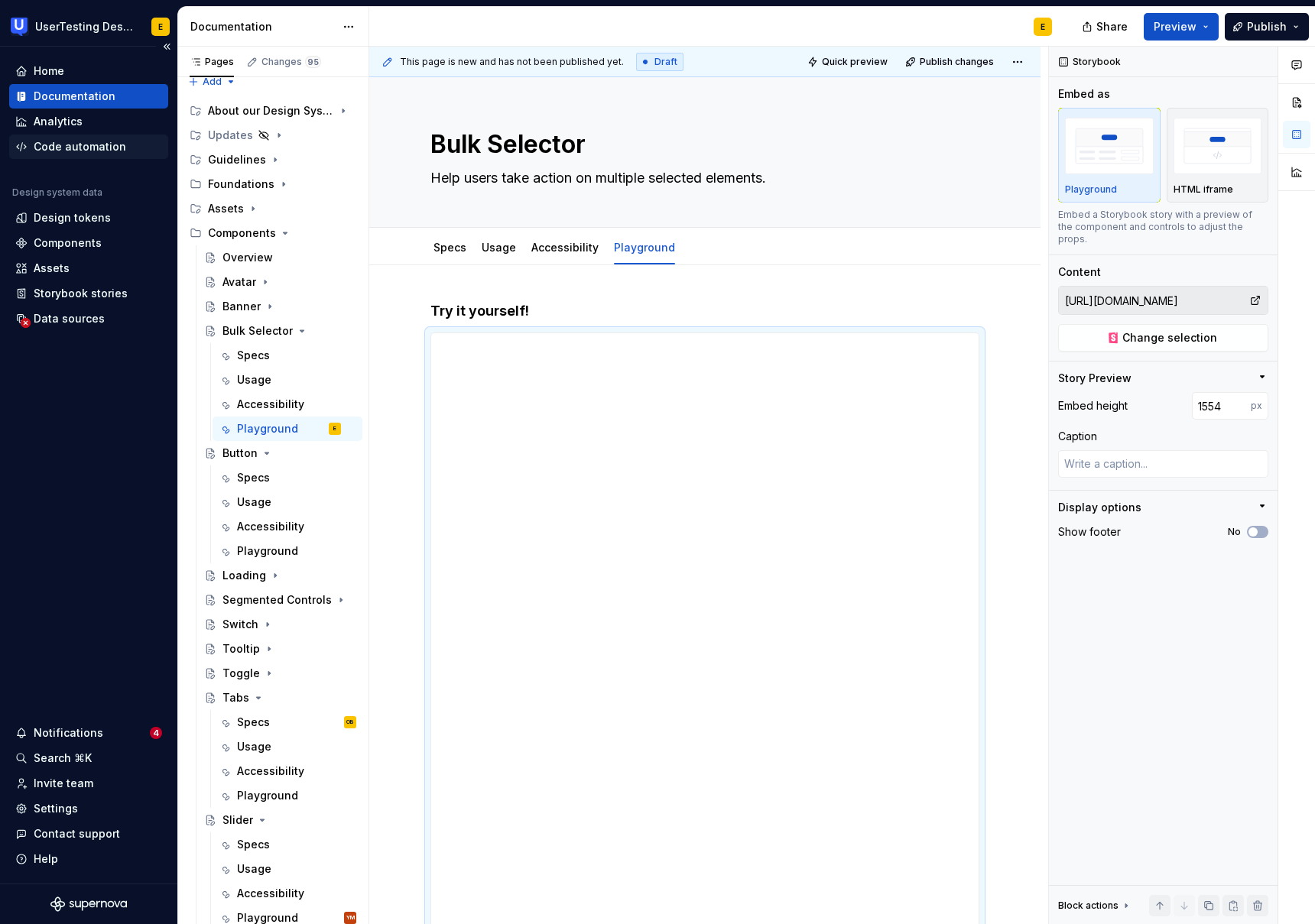
type input "1480"
type textarea "*"
type input "1462"
type textarea "*"
type input "1370"
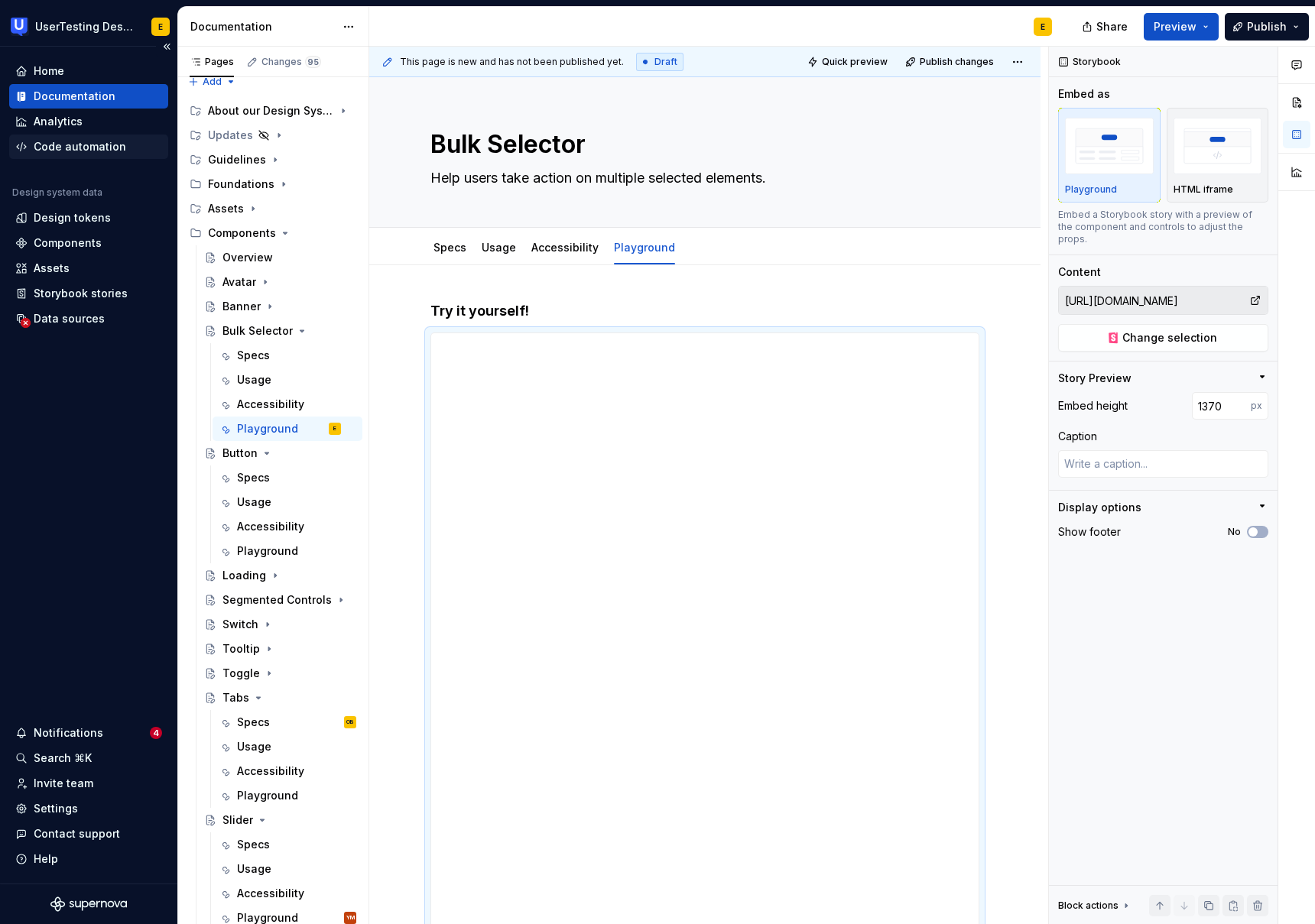
type textarea "*"
type input "1357"
